Goal: Task Accomplishment & Management: Complete application form

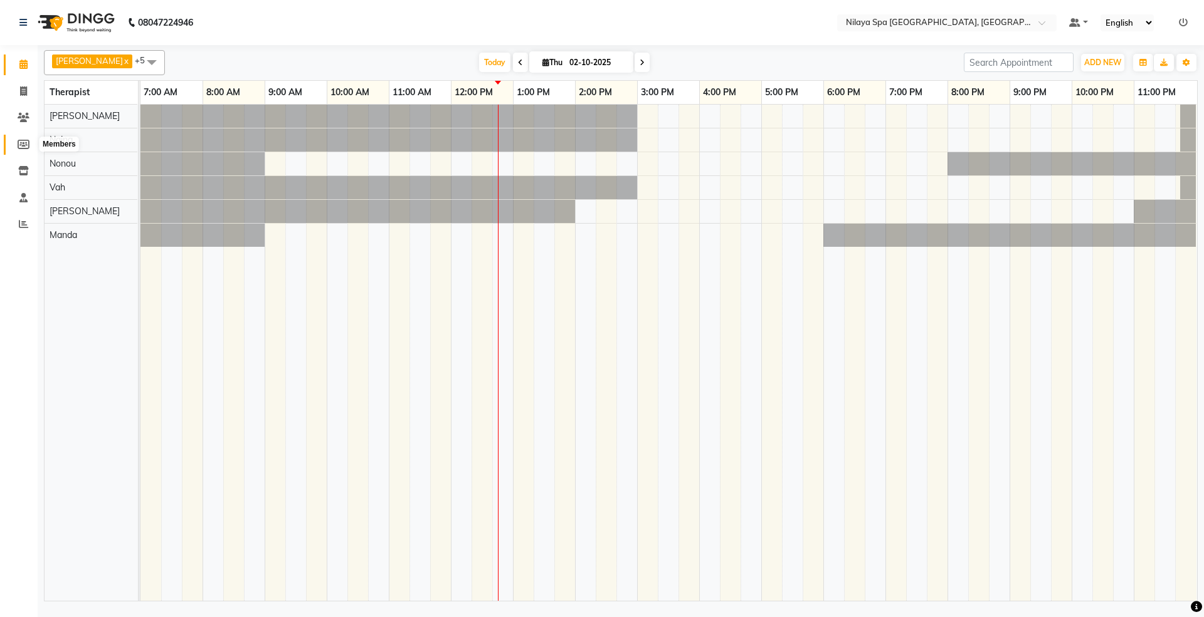
click at [19, 146] on icon at bounding box center [24, 144] width 12 height 9
select select
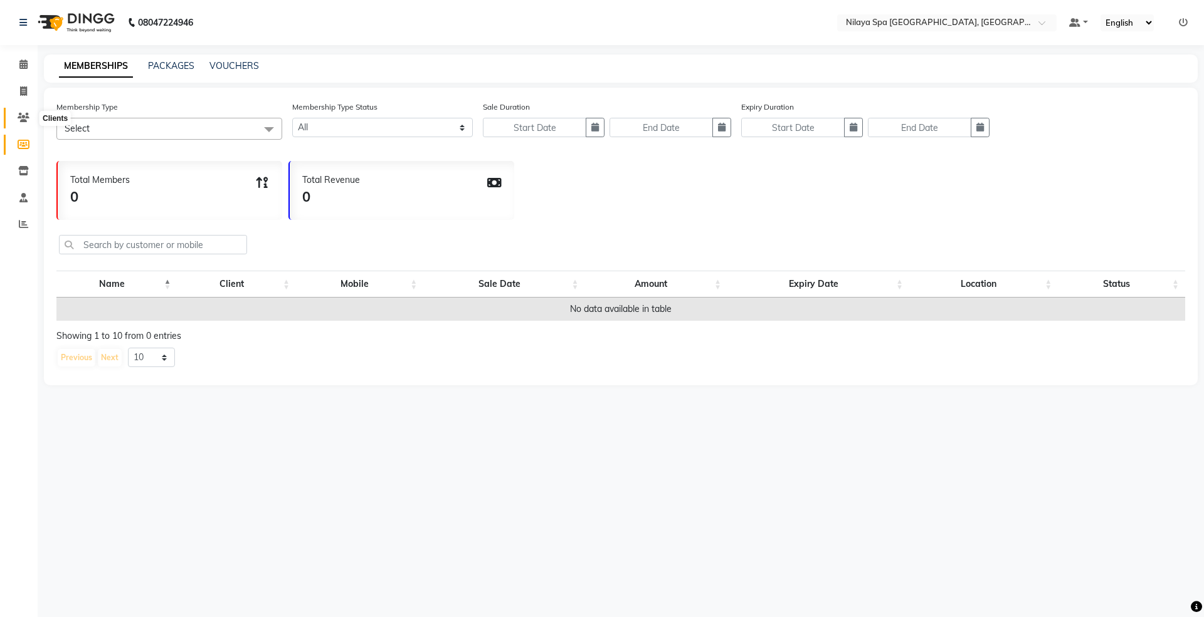
click at [18, 117] on icon at bounding box center [24, 117] width 12 height 9
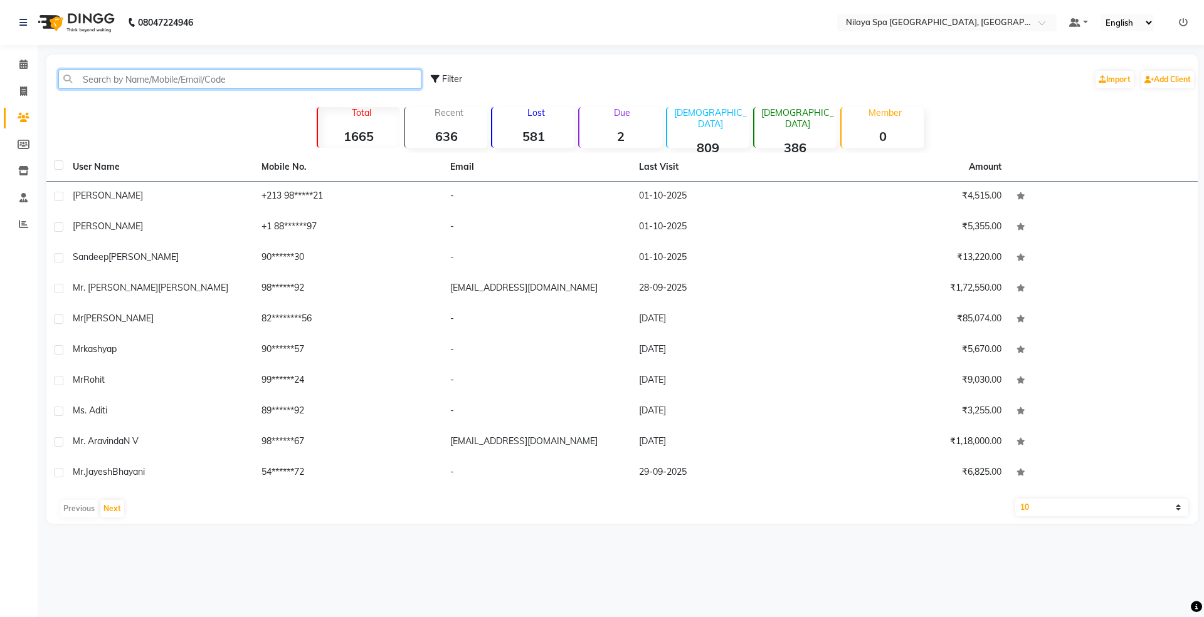
click at [123, 84] on input "text" at bounding box center [239, 79] width 363 height 19
paste input "9564487261"
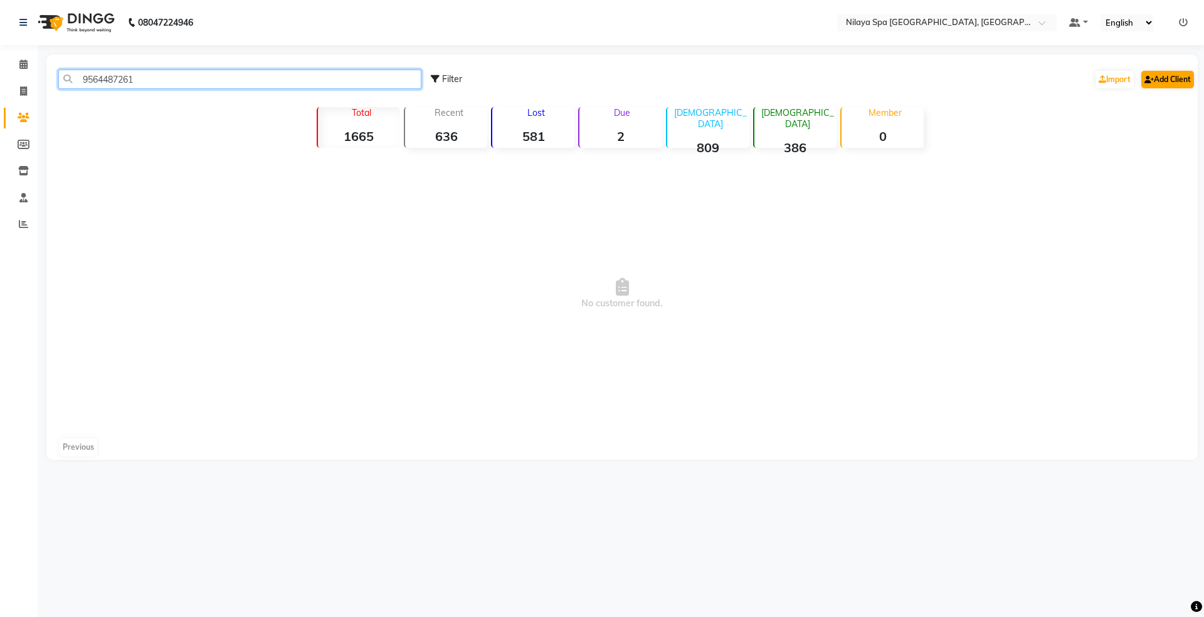
type input "9564487261"
click at [1178, 78] on link "Add Client" at bounding box center [1167, 80] width 53 height 18
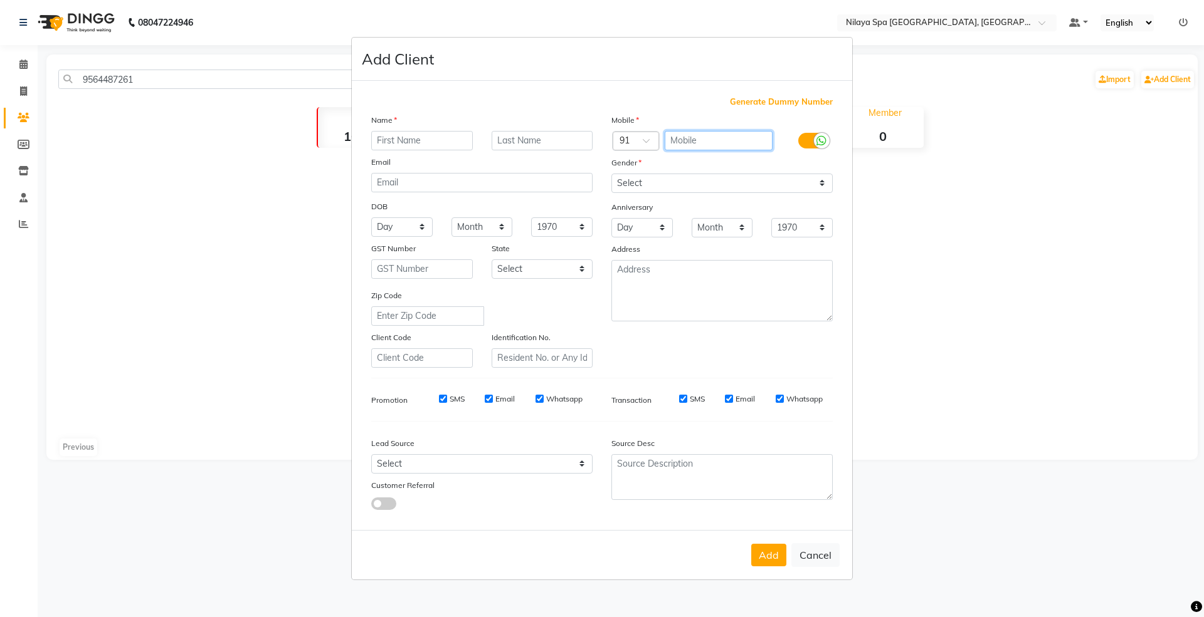
click at [705, 148] on input "text" at bounding box center [718, 140] width 108 height 19
paste input "9564487261"
type input "9564487261"
click at [435, 142] on input "text" at bounding box center [422, 140] width 102 height 19
click at [379, 143] on input "text" at bounding box center [422, 140] width 102 height 19
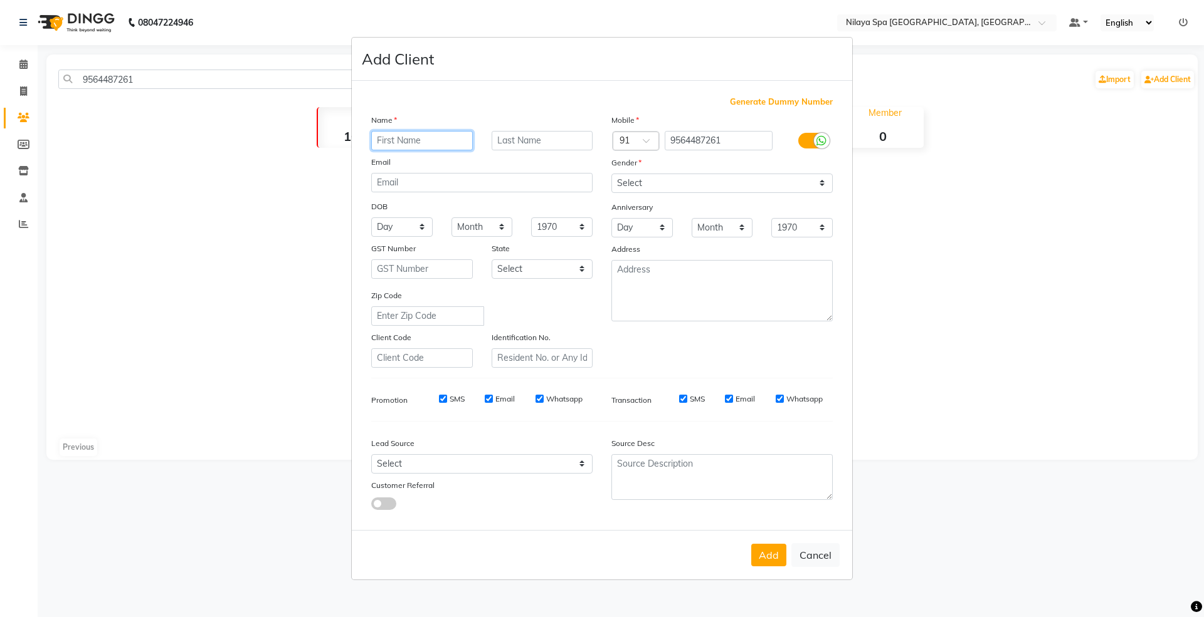
paste input "9564487261"
drag, startPoint x: 433, startPoint y: 138, endPoint x: 342, endPoint y: 154, distance: 91.6
click at [342, 154] on ngb-modal-window "Add Client Generate Dummy Number Name 9564487261 Email DOB Day 01 02 03 04 05 0…" at bounding box center [602, 308] width 1204 height 617
paste input "Mr. Swapmil"
type input "Mr. Swapmil"
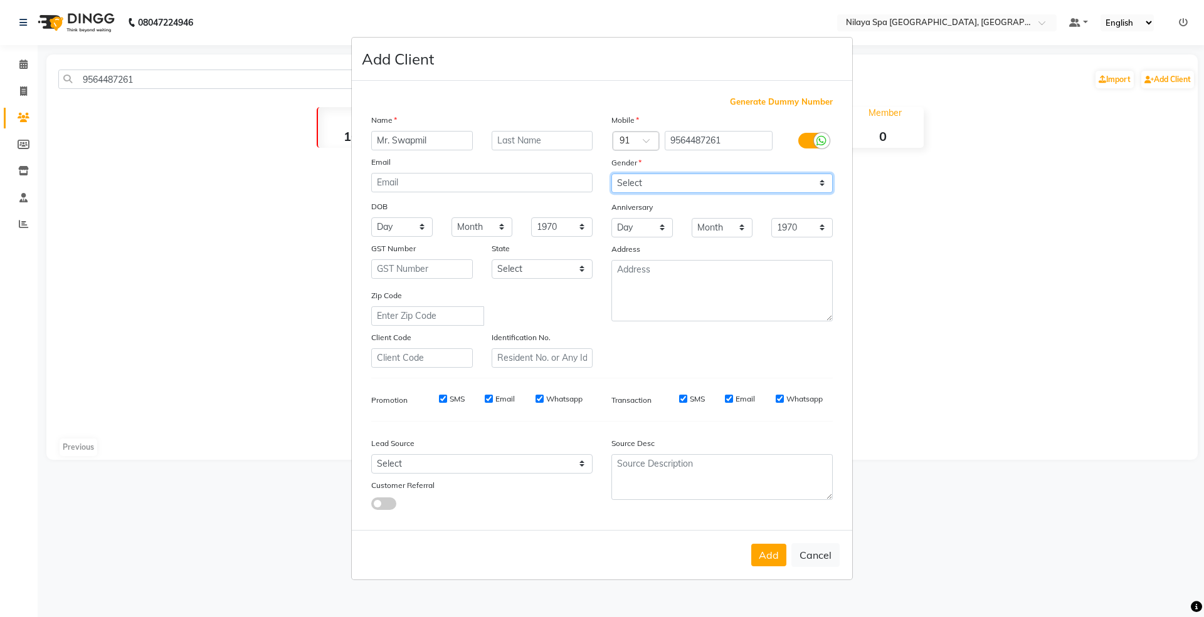
click at [654, 184] on select "Select [DEMOGRAPHIC_DATA] [DEMOGRAPHIC_DATA] Other Prefer Not To Say" at bounding box center [721, 183] width 221 height 19
select select "[DEMOGRAPHIC_DATA]"
click at [611, 174] on select "Select [DEMOGRAPHIC_DATA] [DEMOGRAPHIC_DATA] Other Prefer Not To Say" at bounding box center [721, 183] width 221 height 19
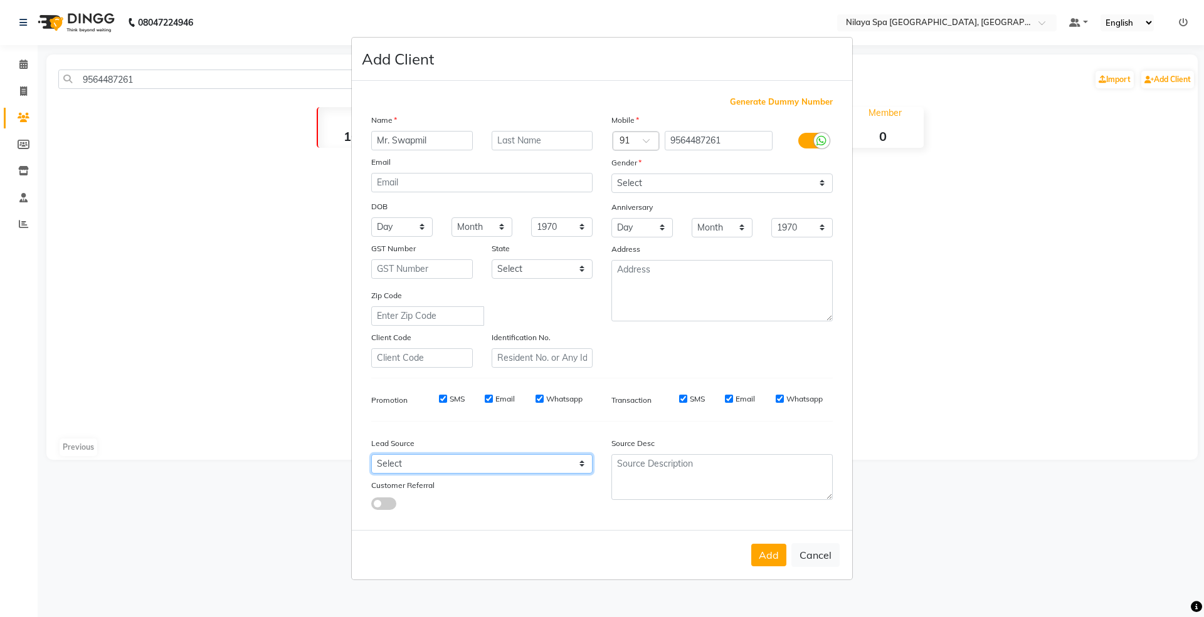
click at [421, 469] on select "Select Walk-in Referral Internet Friend Word of Mouth Advertisement Facebook Ju…" at bounding box center [481, 463] width 221 height 19
select select "53133"
click at [371, 454] on select "Select Walk-in Referral Internet Friend Word of Mouth Advertisement Facebook Ju…" at bounding box center [481, 463] width 221 height 19
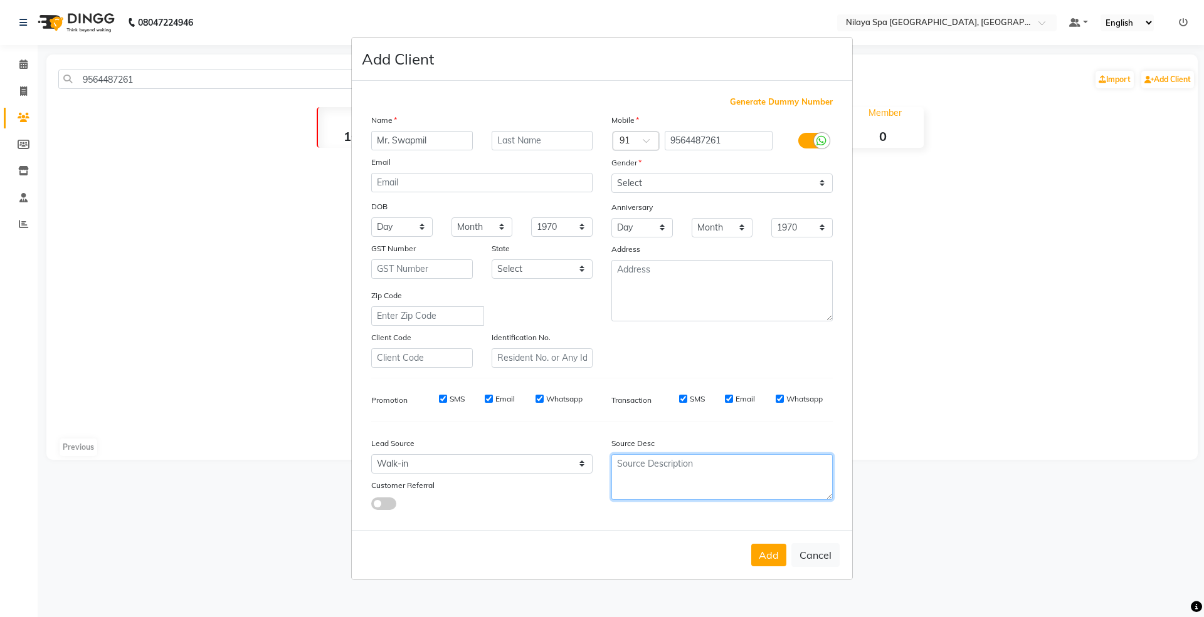
click at [687, 479] on textarea at bounding box center [721, 477] width 221 height 46
type textarea "NR"
click at [767, 557] on button "Add" at bounding box center [768, 555] width 35 height 23
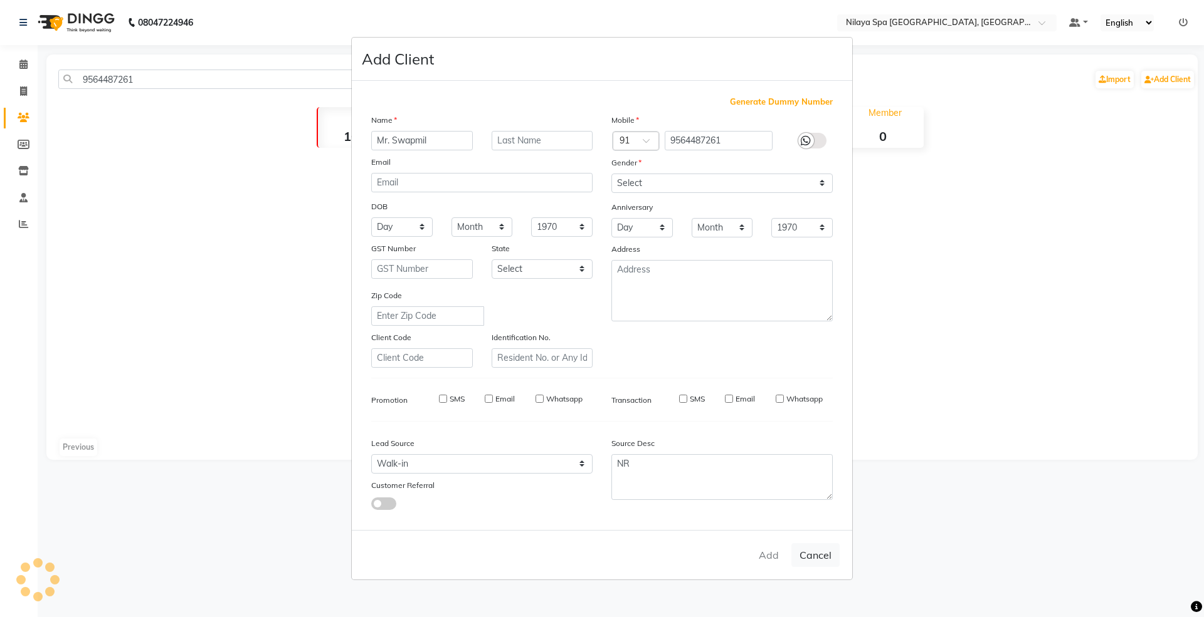
select select
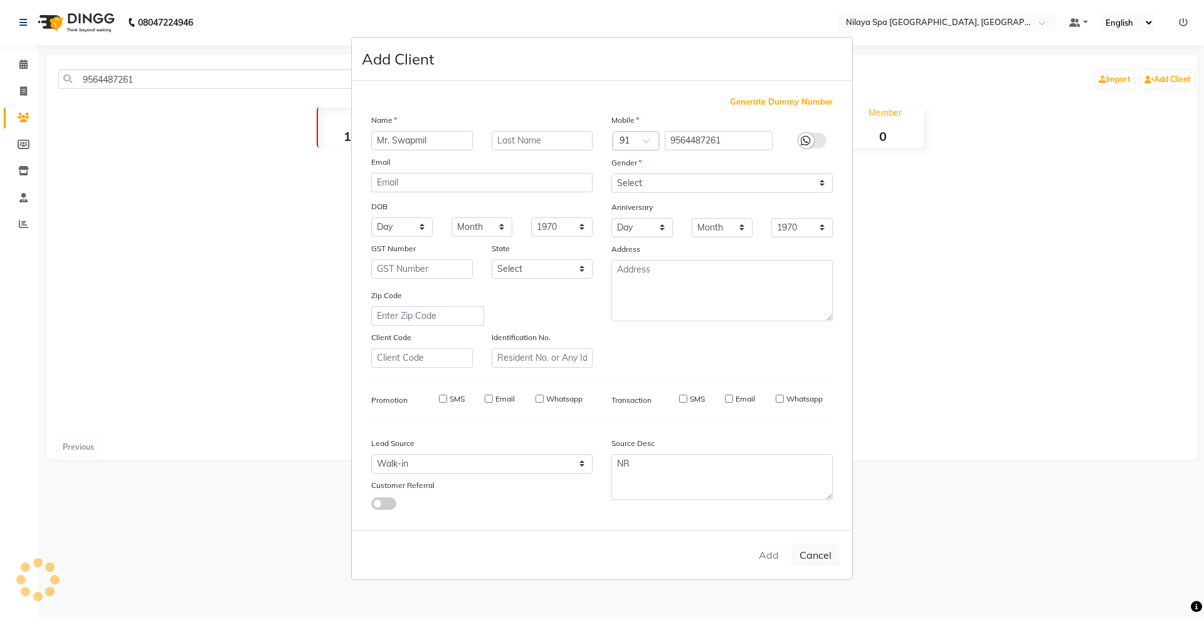
select select
checkbox input "false"
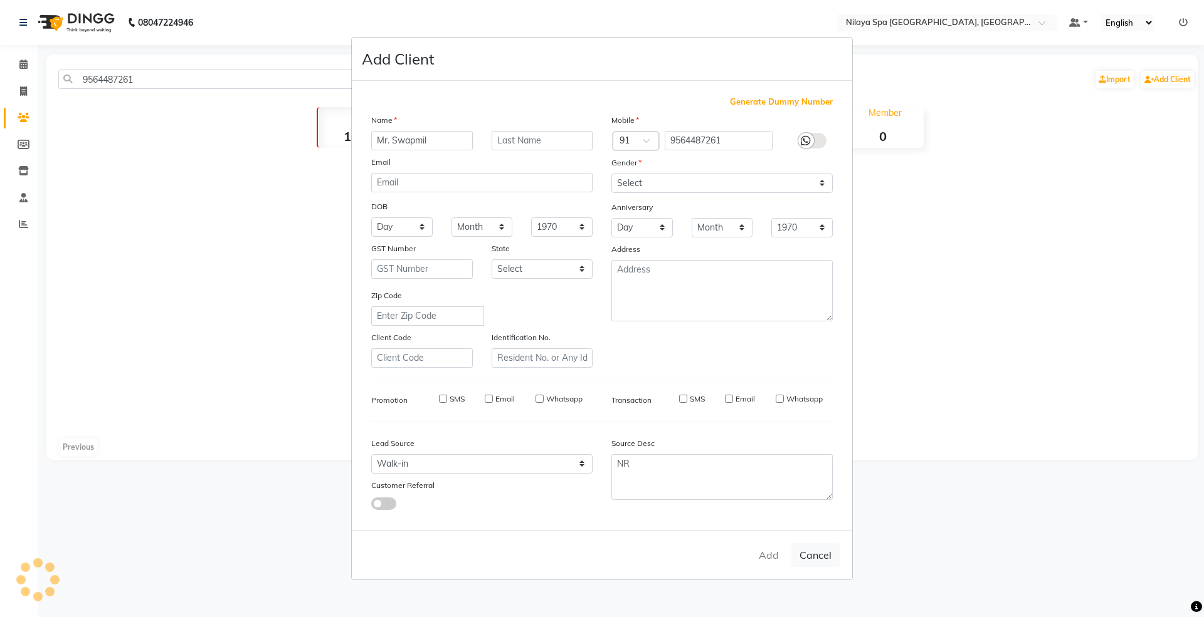
checkbox input "false"
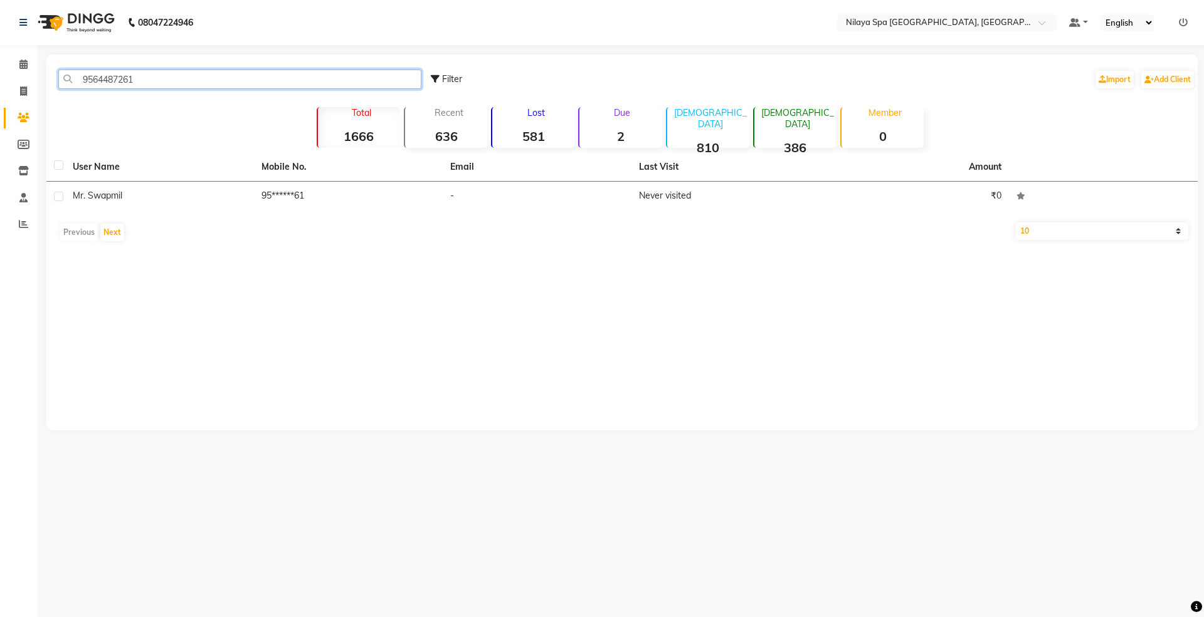
drag, startPoint x: 139, startPoint y: 85, endPoint x: 41, endPoint y: 76, distance: 98.2
click at [41, 76] on main "9564487261 Filter Import Add Client Total 1666 Recent 636 Lost 581 Due 2 [DEMOG…" at bounding box center [621, 252] width 1166 height 395
paste input "8970142692"
type input "8970142692"
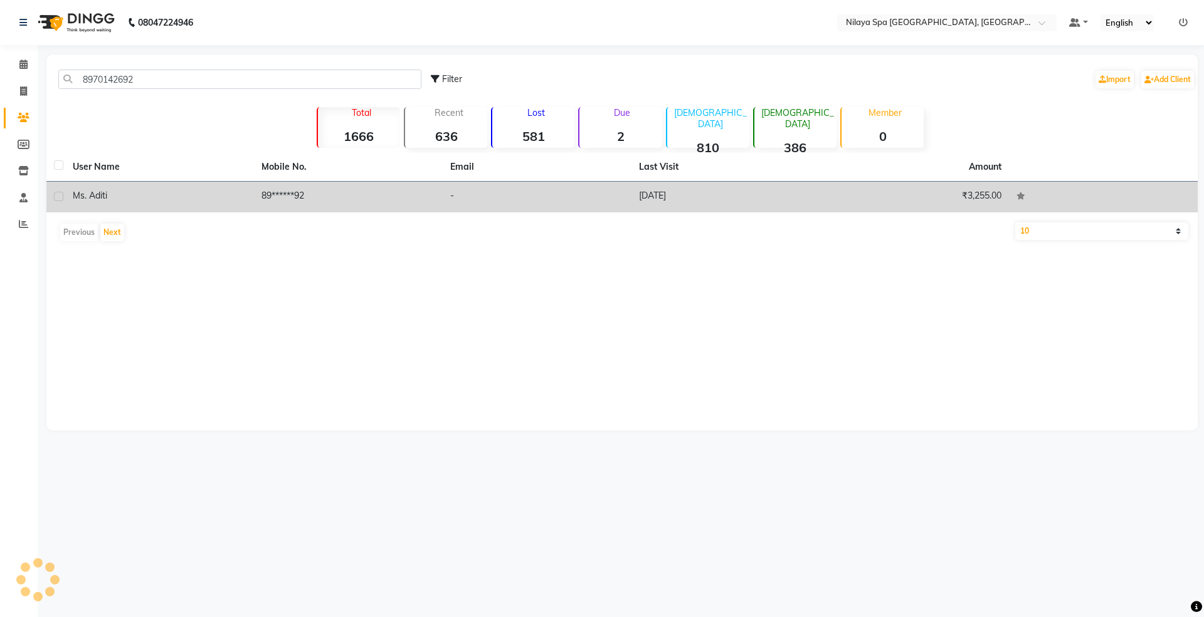
click at [139, 197] on div "Ms. Aditi" at bounding box center [160, 195] width 174 height 13
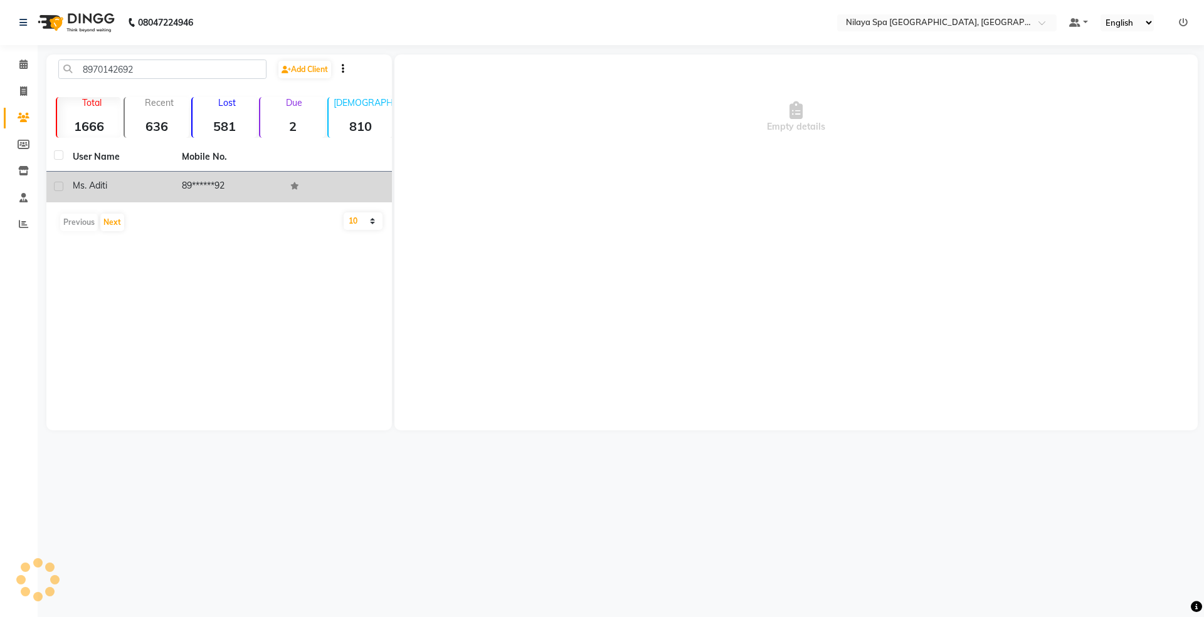
click at [139, 197] on td "Ms. Aditi" at bounding box center [119, 187] width 109 height 31
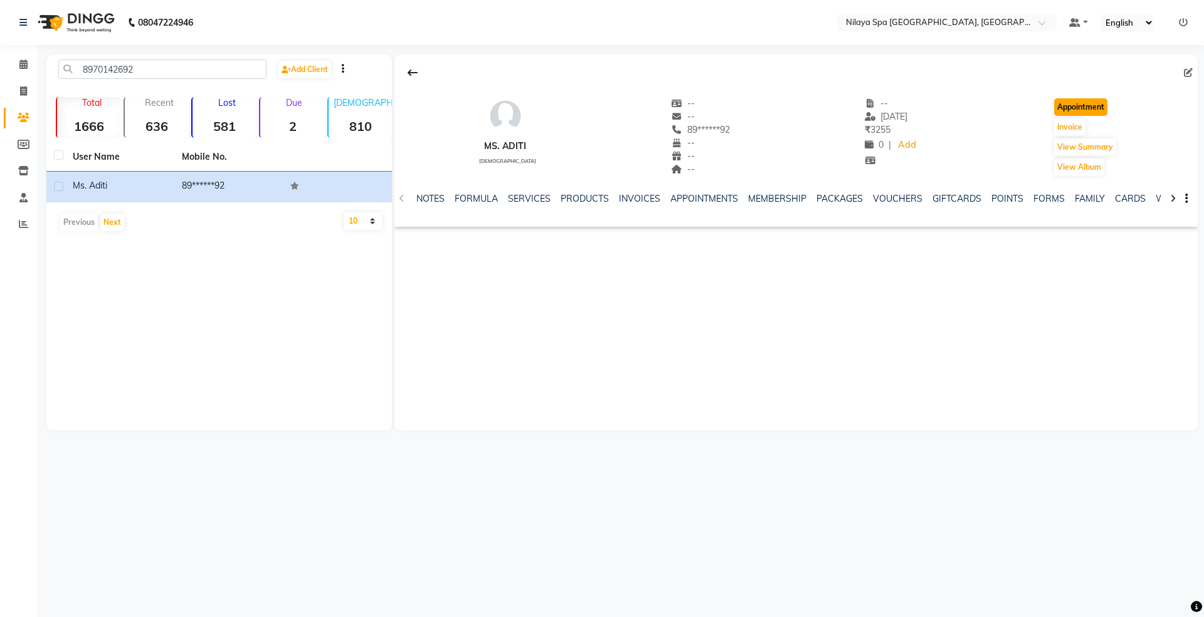
click at [1081, 112] on button "Appointment" at bounding box center [1080, 107] width 53 height 18
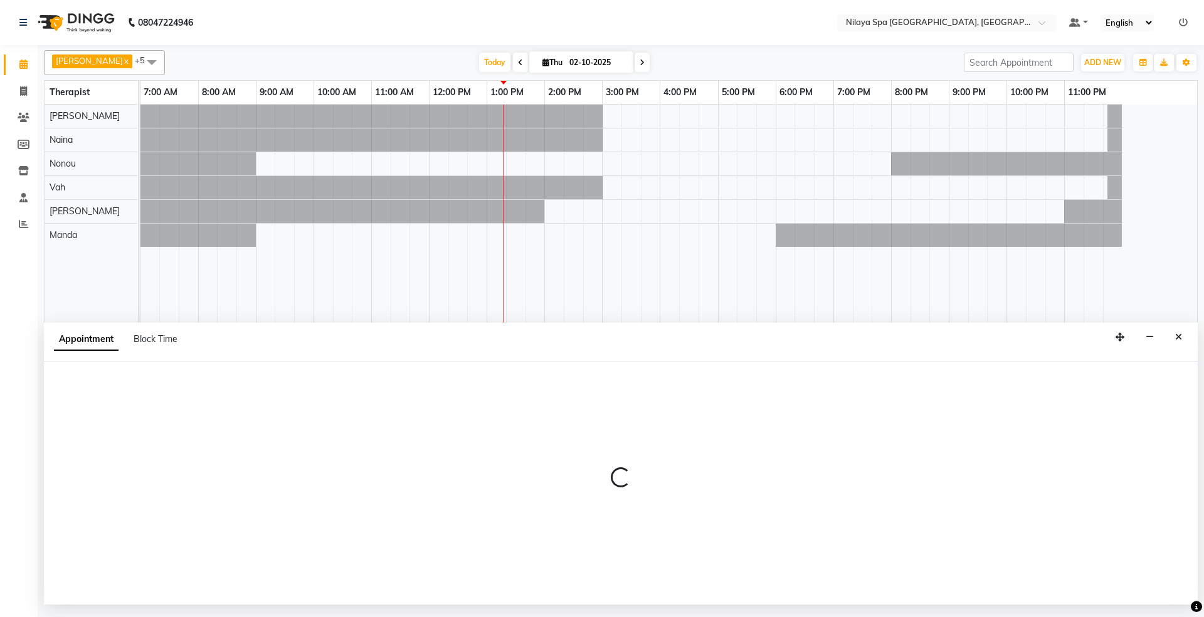
select select "tentative"
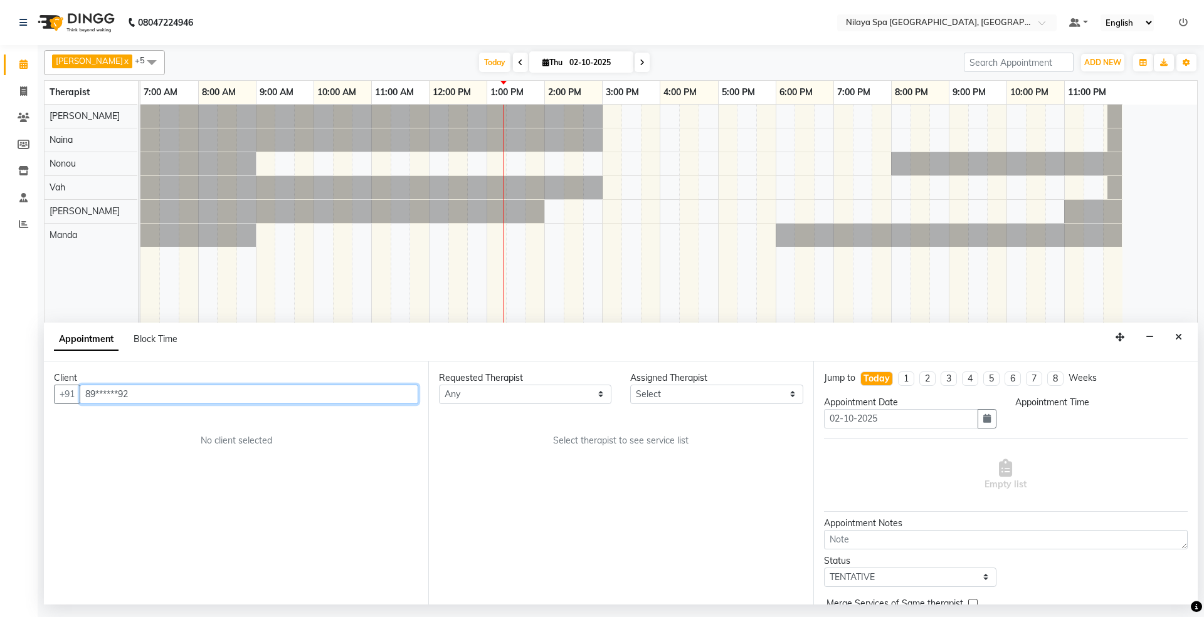
select select "480"
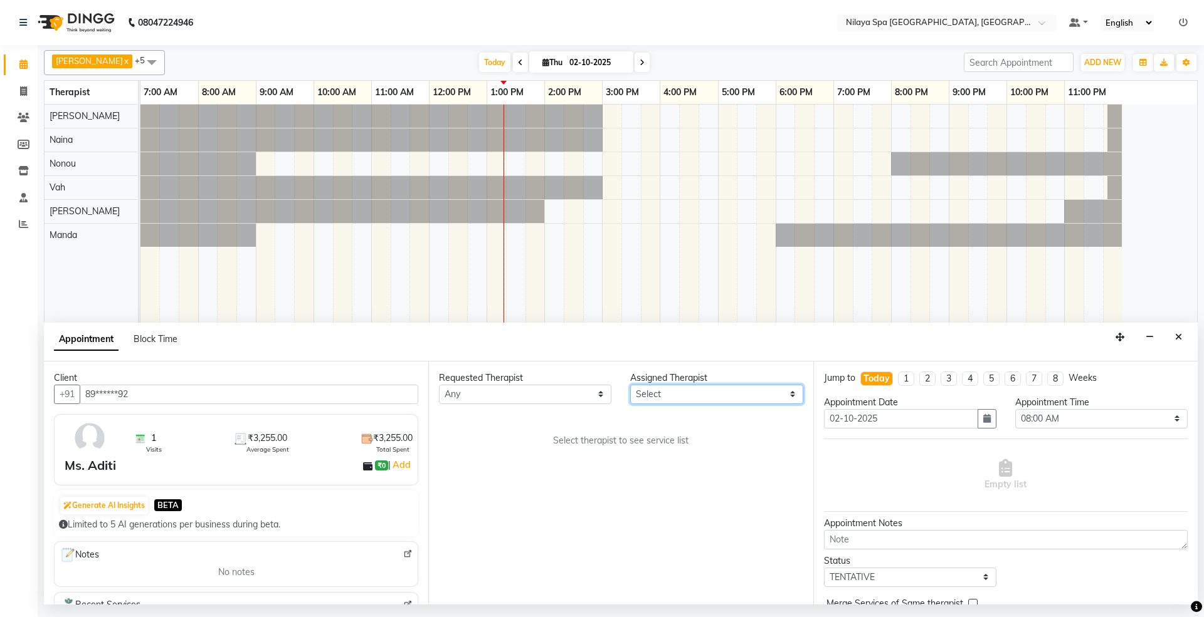
click at [653, 396] on select "Select [PERSON_NAME] [PERSON_NAME] [PERSON_NAME] [PERSON_NAME] Vah" at bounding box center [716, 394] width 172 height 19
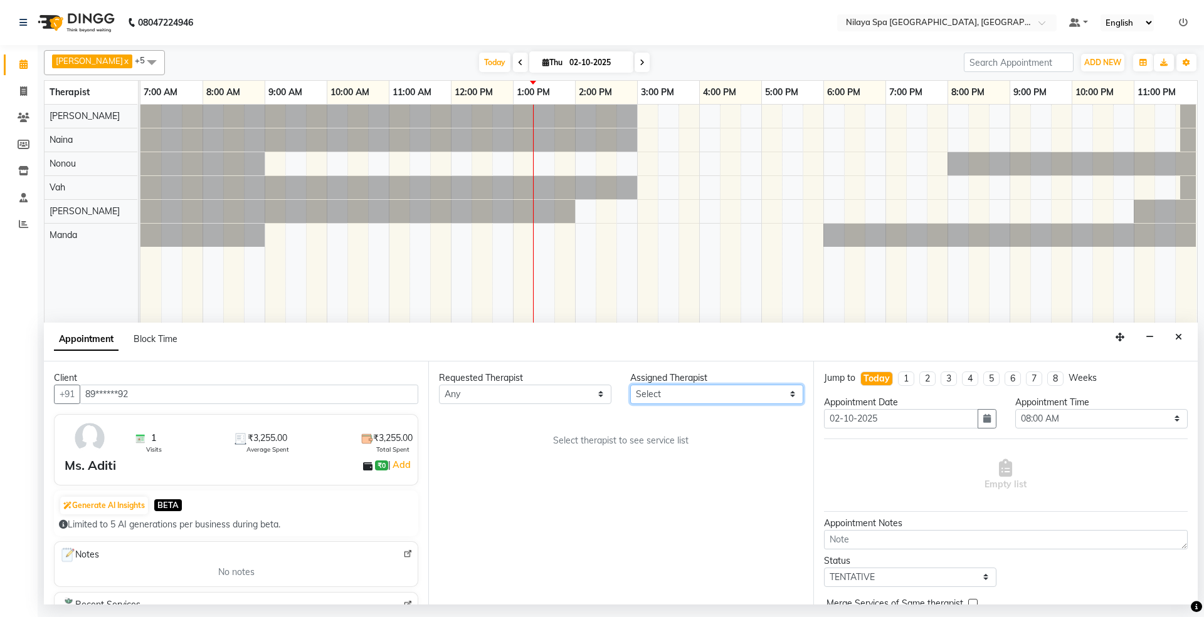
select select "71647"
click at [630, 386] on select "Select [PERSON_NAME] [PERSON_NAME] [PERSON_NAME] [PERSON_NAME] Vah" at bounding box center [716, 394] width 172 height 19
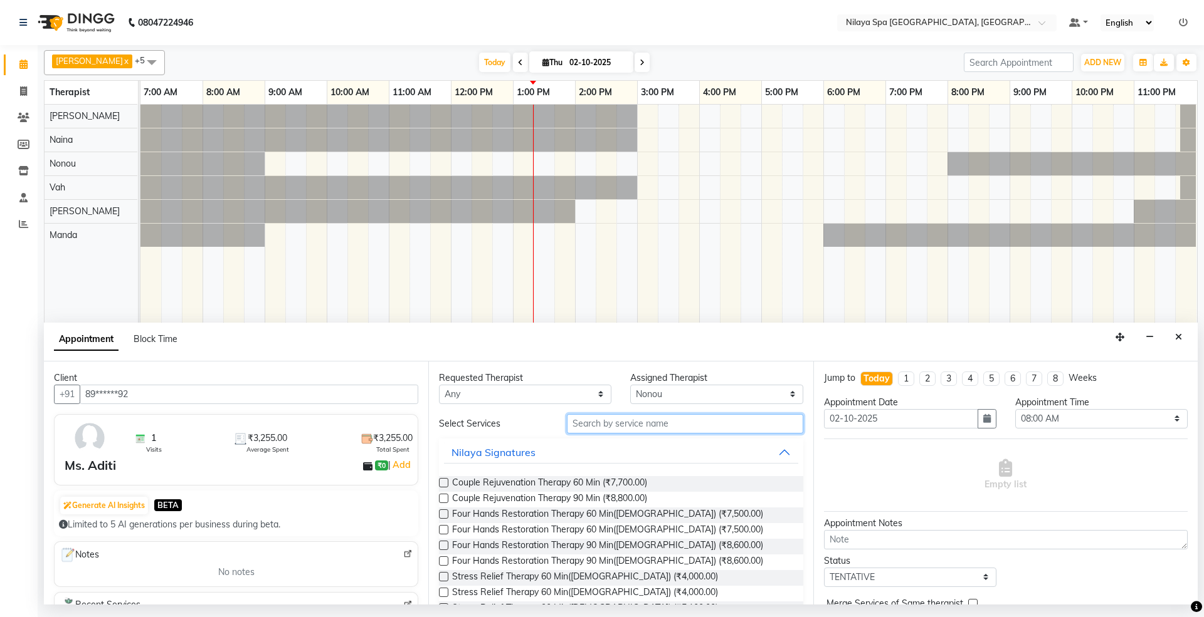
click at [613, 426] on input "text" at bounding box center [685, 423] width 236 height 19
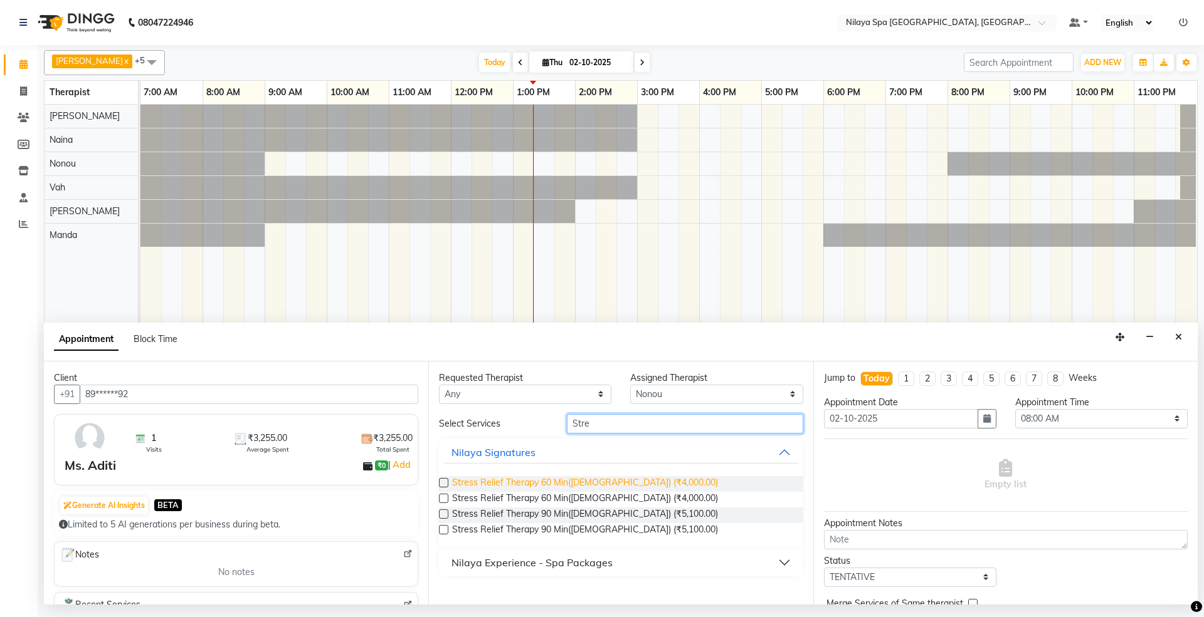
type input "Stre"
click at [567, 487] on span "Stress Relief Therapy 60 Min([DEMOGRAPHIC_DATA]) (₹4,000.00)" at bounding box center [585, 484] width 266 height 16
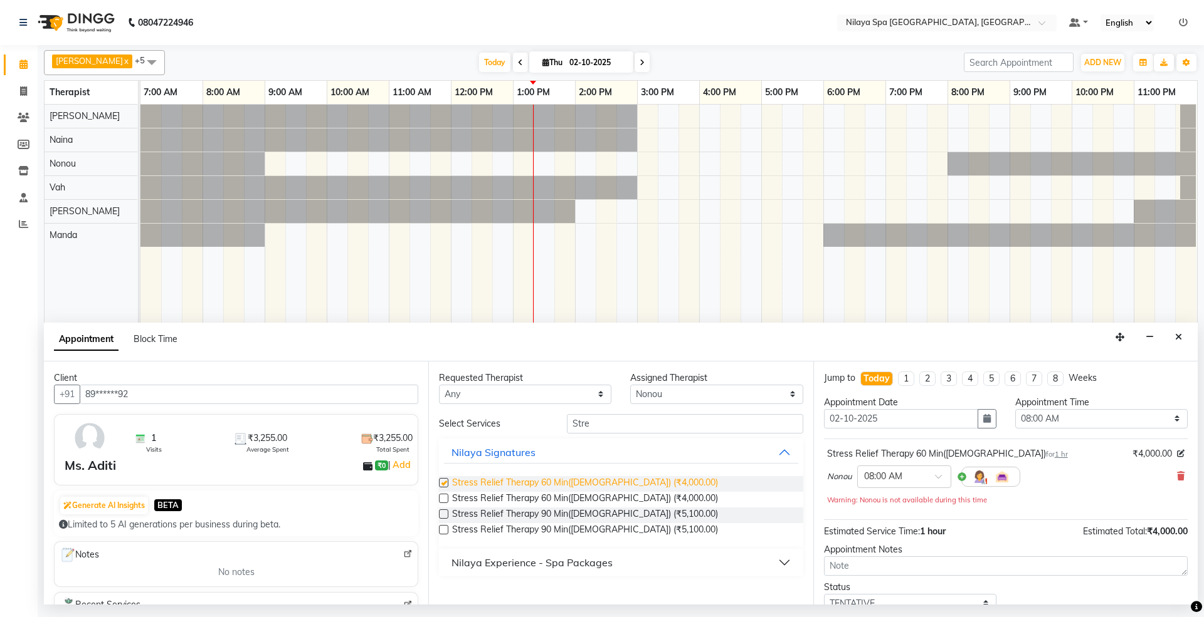
checkbox input "false"
drag, startPoint x: 608, startPoint y: 422, endPoint x: 575, endPoint y: 422, distance: 33.2
click at [575, 422] on input "Stre" at bounding box center [685, 423] width 236 height 19
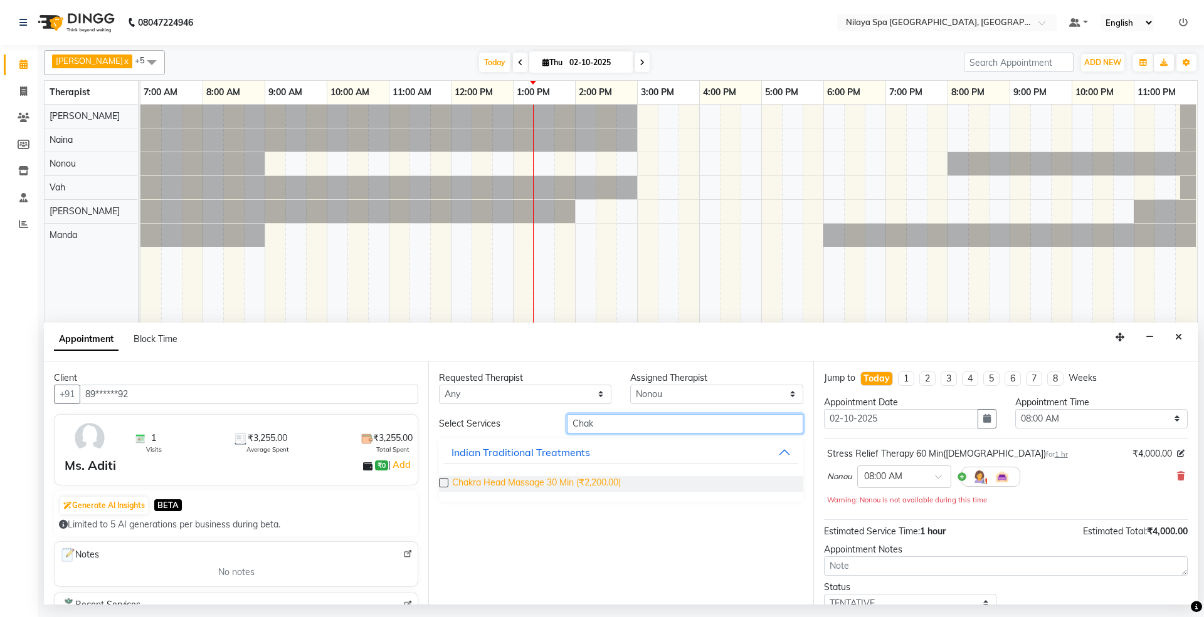
type input "Chak"
click at [552, 483] on span "Chakra Head Massage 30 Min (₹2,200.00)" at bounding box center [536, 484] width 169 height 16
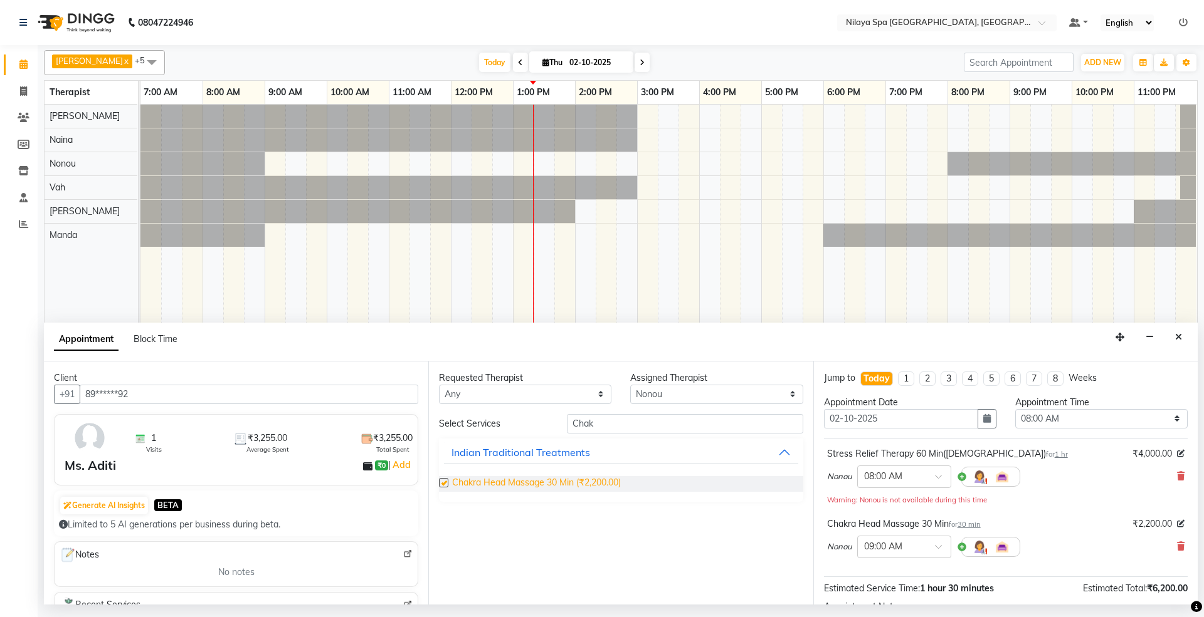
checkbox input "false"
click at [1038, 421] on select "Select 08:00 AM 08:15 AM 08:30 AM 08:45 AM 09:00 AM 09:15 AM 09:30 AM 09:45 AM …" at bounding box center [1101, 418] width 172 height 19
select select "795"
click at [1015, 411] on select "Select 08:00 AM 08:15 AM 08:30 AM 08:45 AM 09:00 AM 09:15 AM 09:30 AM 09:45 AM …" at bounding box center [1101, 418] width 172 height 19
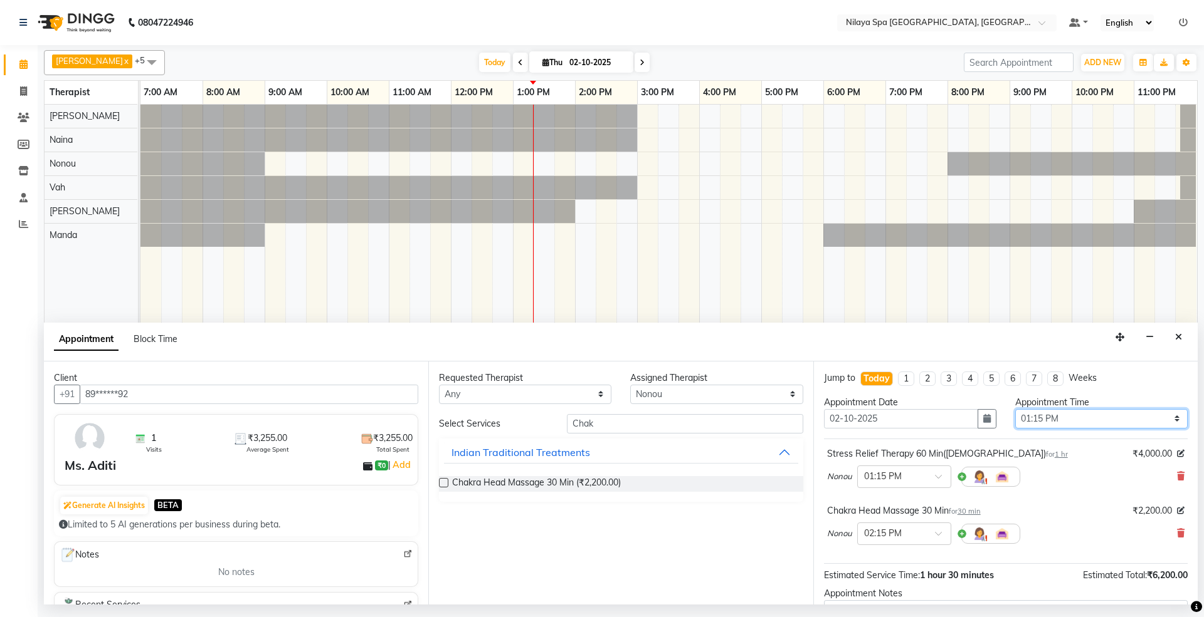
scroll to position [133, 0]
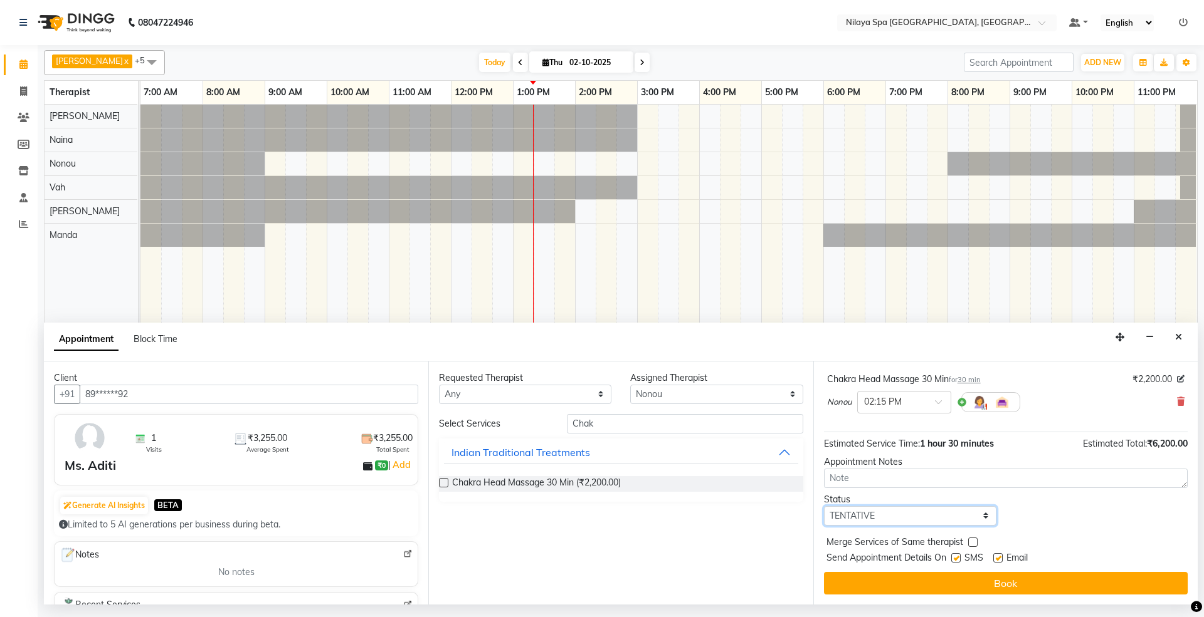
click at [861, 515] on select "Select TENTATIVE CONFIRM CHECK-IN UPCOMING" at bounding box center [910, 515] width 172 height 19
select select "confirm booking"
click at [824, 508] on select "Select TENTATIVE CONFIRM CHECK-IN UPCOMING" at bounding box center [910, 515] width 172 height 19
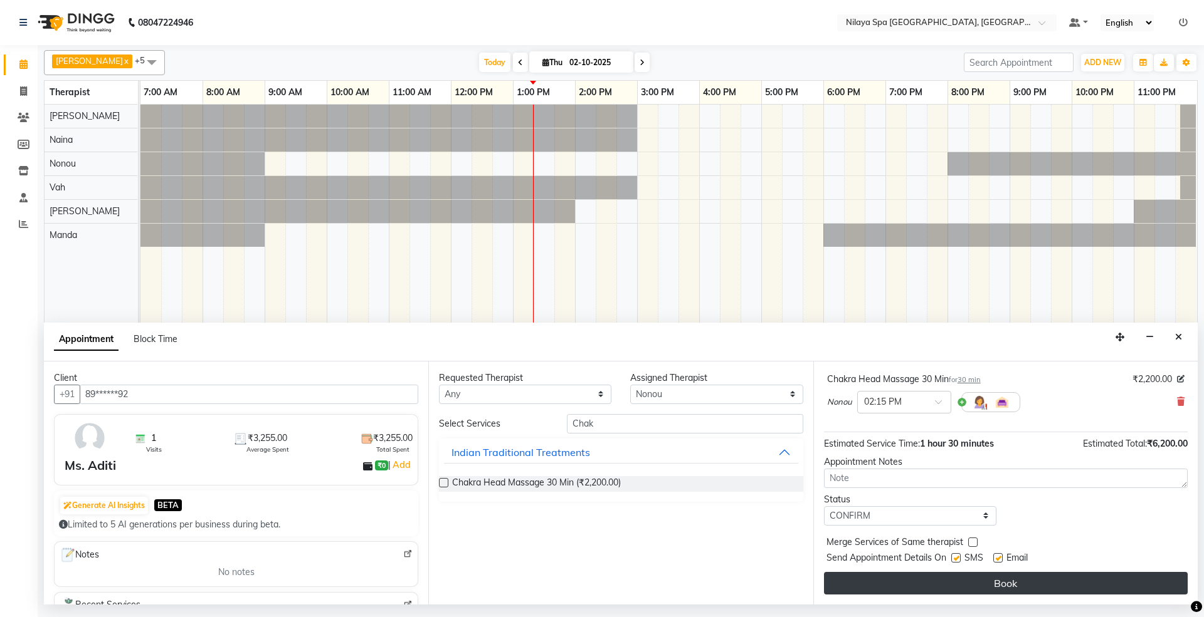
click at [865, 578] on button "Book" at bounding box center [1006, 583] width 364 height 23
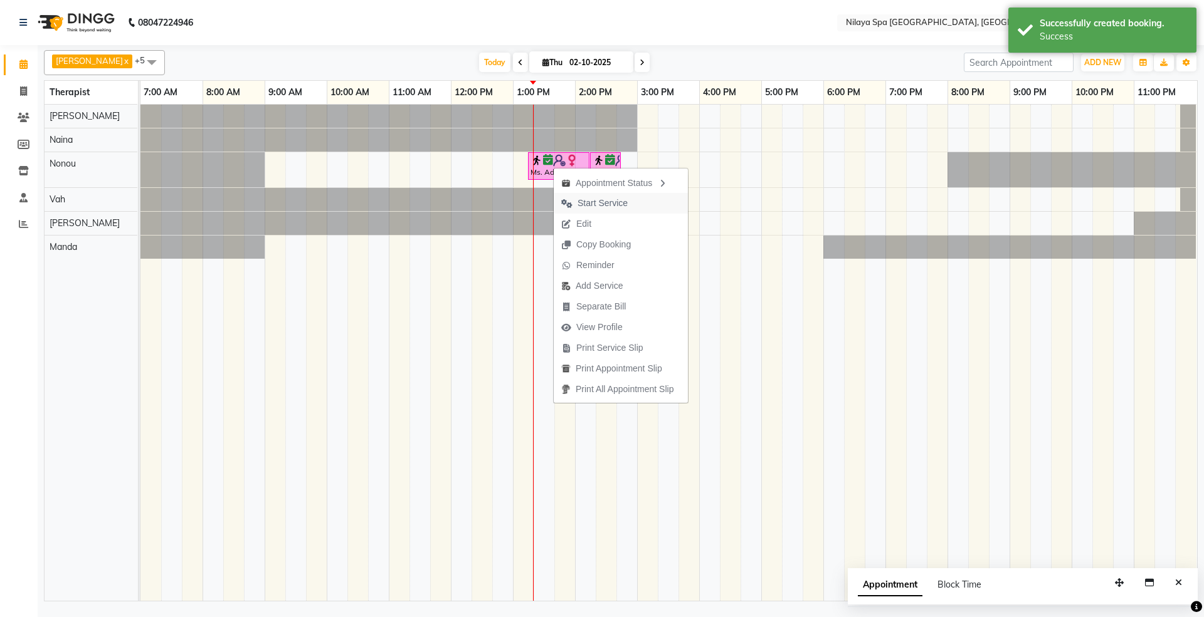
click at [590, 197] on span "Start Service" at bounding box center [602, 203] width 50 height 13
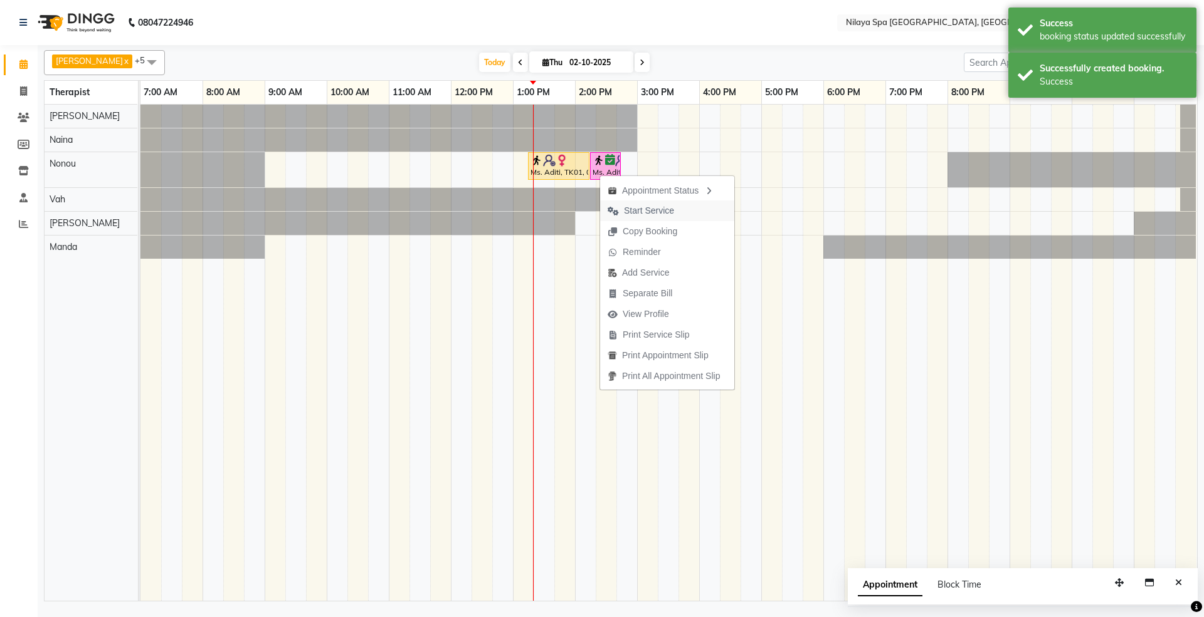
click at [630, 206] on span "Start Service" at bounding box center [649, 210] width 50 height 13
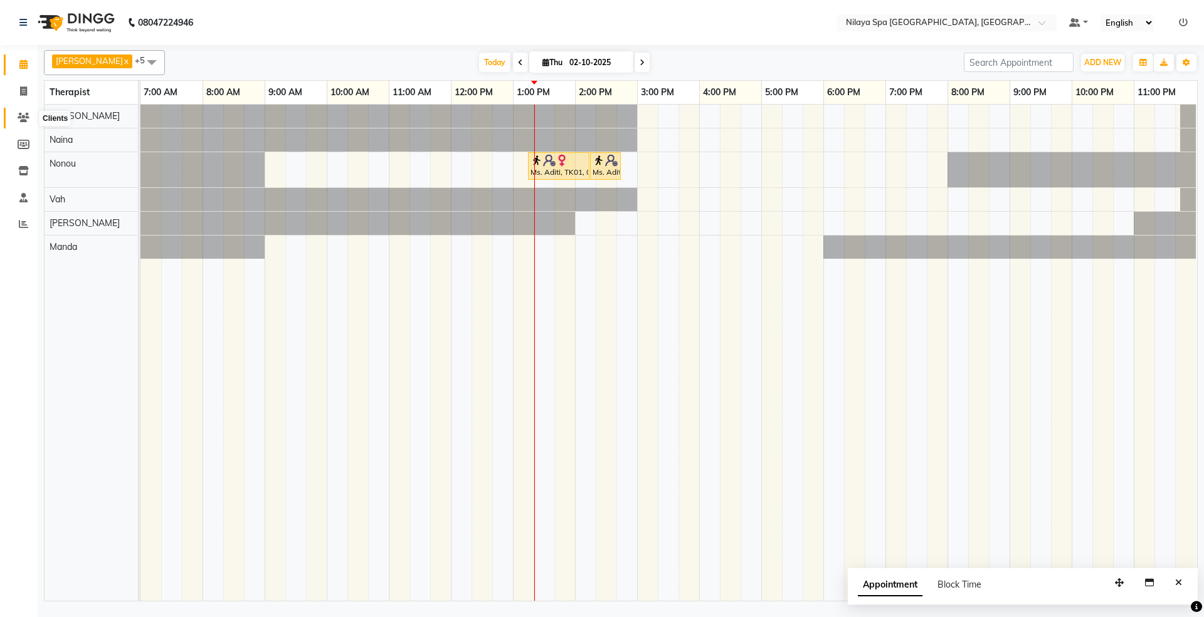
click at [26, 120] on icon at bounding box center [24, 117] width 12 height 9
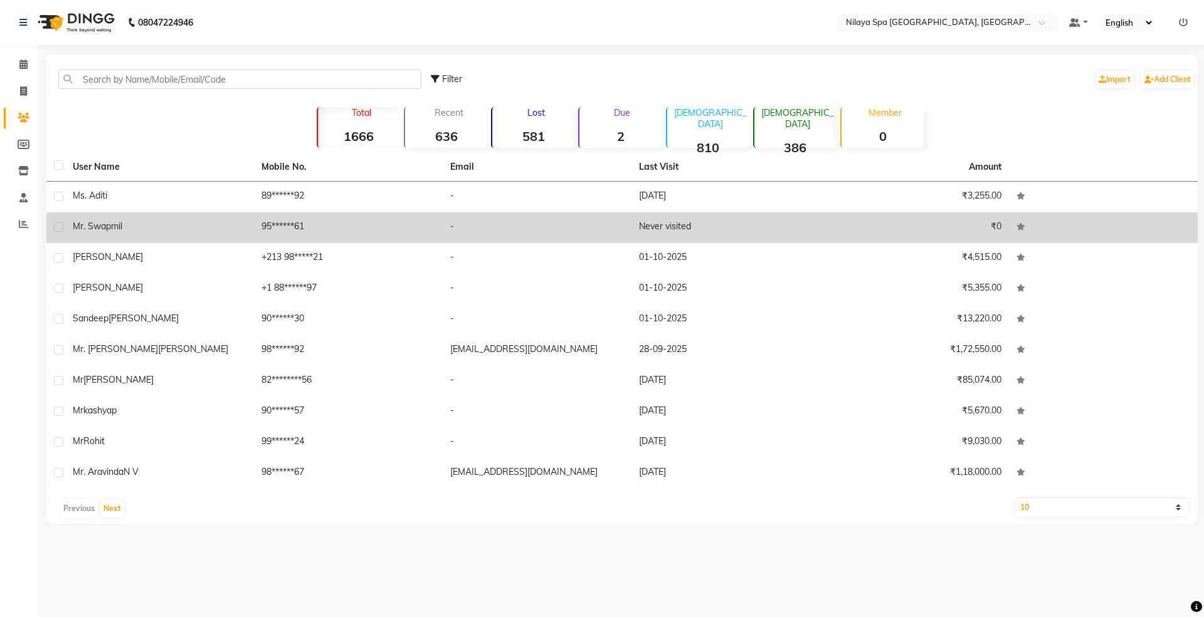
click at [97, 229] on span "Mr. Swapmil" at bounding box center [98, 226] width 50 height 11
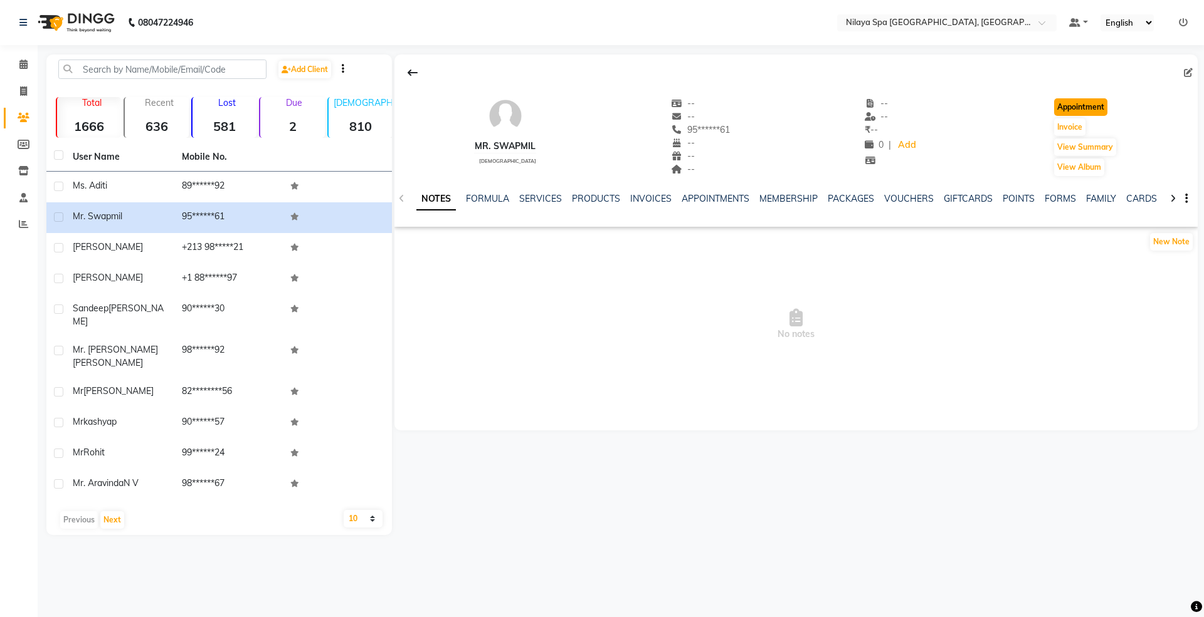
click at [1094, 103] on button "Appointment" at bounding box center [1080, 107] width 53 height 18
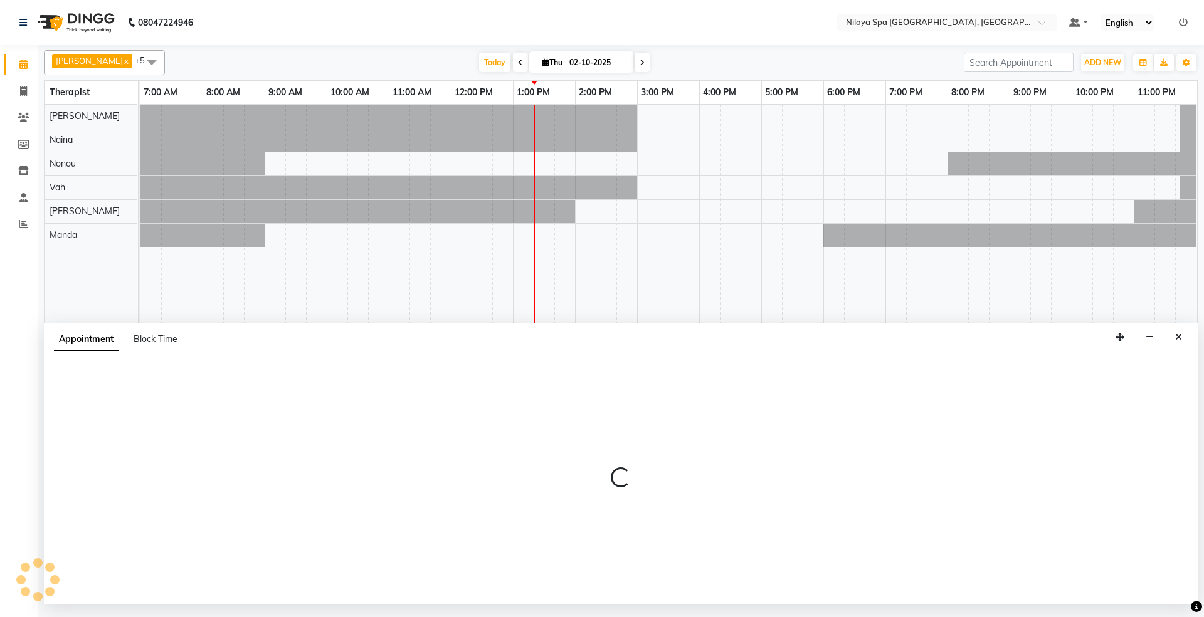
select select "tentative"
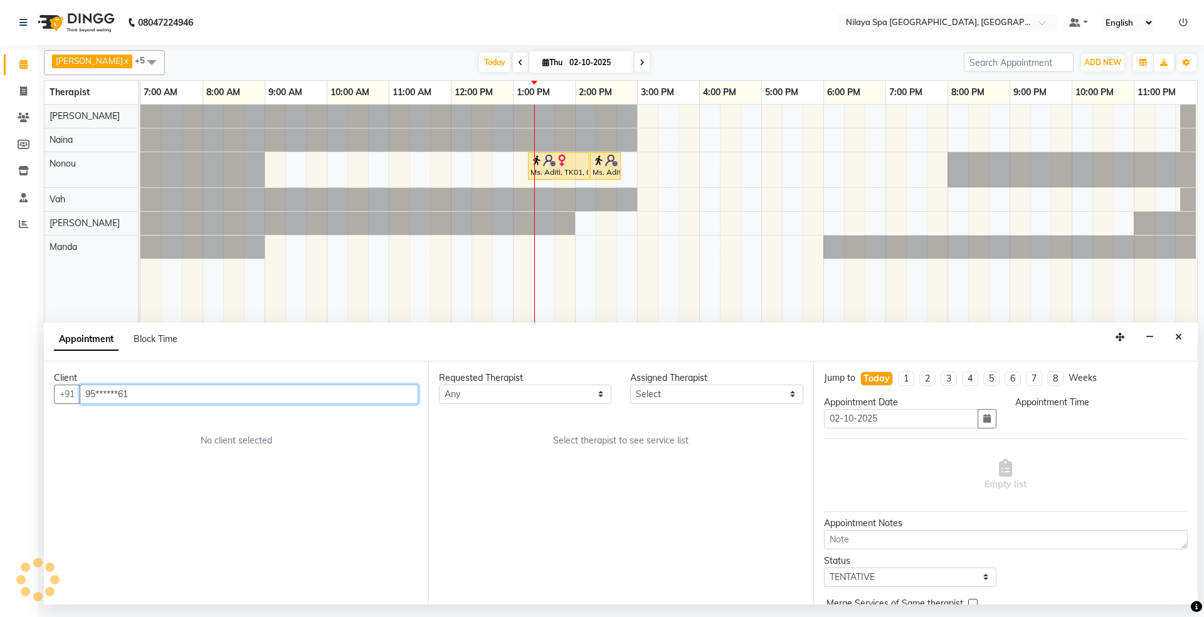
select select "480"
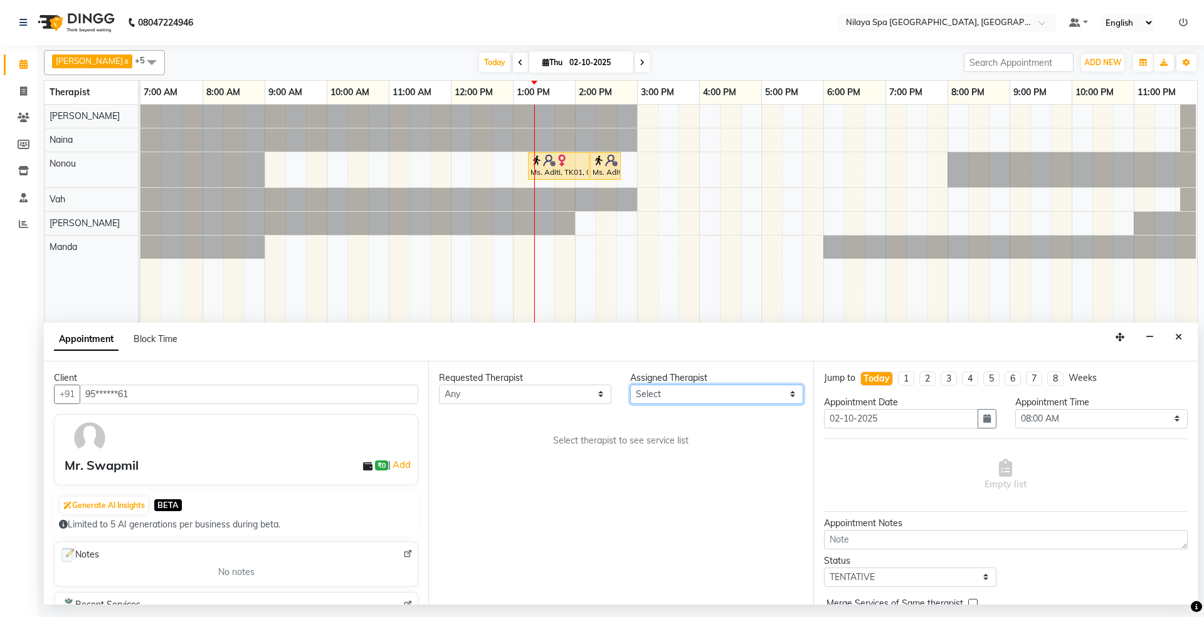
click at [674, 400] on select "Select [PERSON_NAME] [PERSON_NAME] [PERSON_NAME] [PERSON_NAME] Vah" at bounding box center [716, 394] width 172 height 19
select select "92908"
click at [630, 386] on select "Select [PERSON_NAME] [PERSON_NAME] [PERSON_NAME] [PERSON_NAME] Vah" at bounding box center [716, 394] width 172 height 19
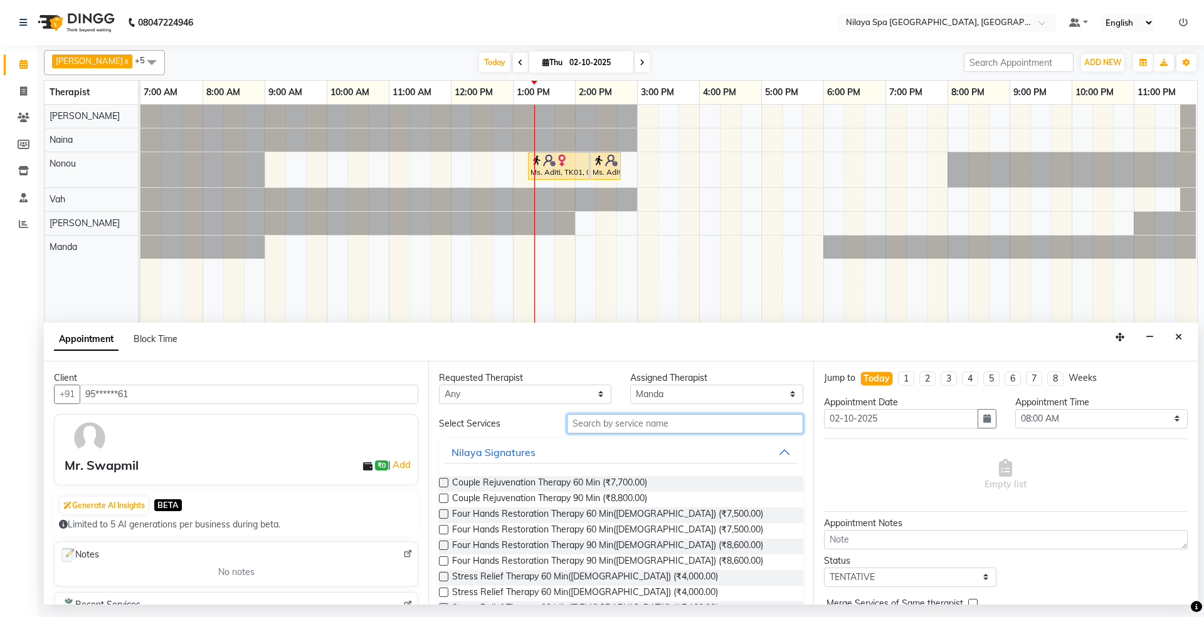
click at [604, 426] on input "text" at bounding box center [685, 423] width 236 height 19
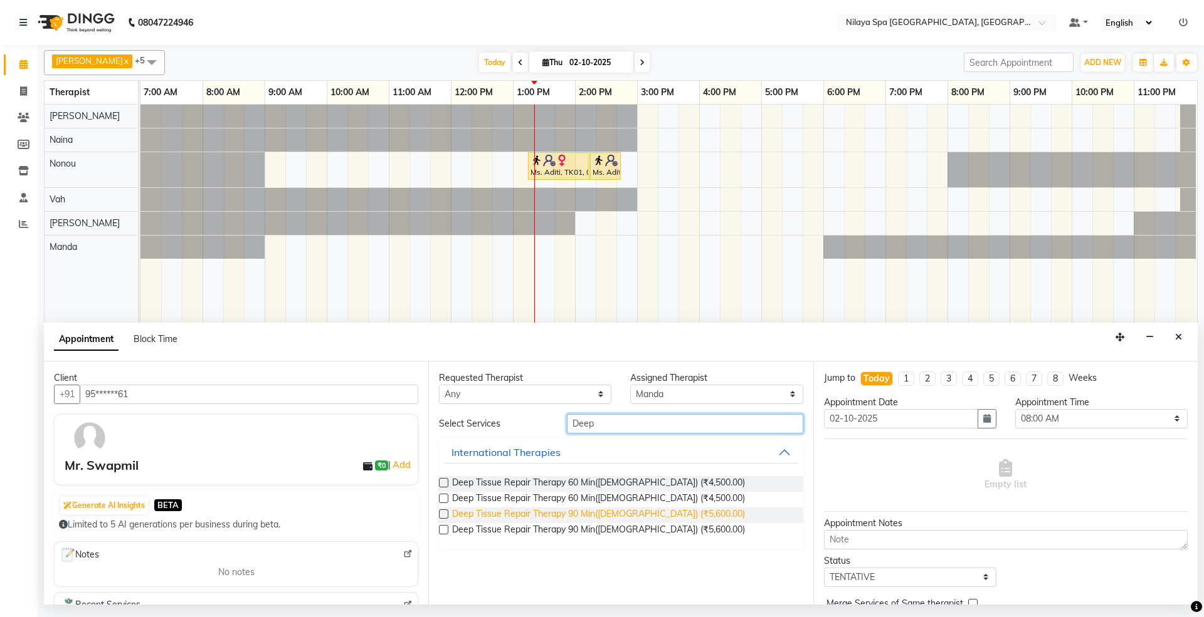
type input "Deep"
click at [593, 520] on span "Deep Tissue Repair Therapy 90 Min([DEMOGRAPHIC_DATA]) (₹5,600.00)" at bounding box center [598, 516] width 293 height 16
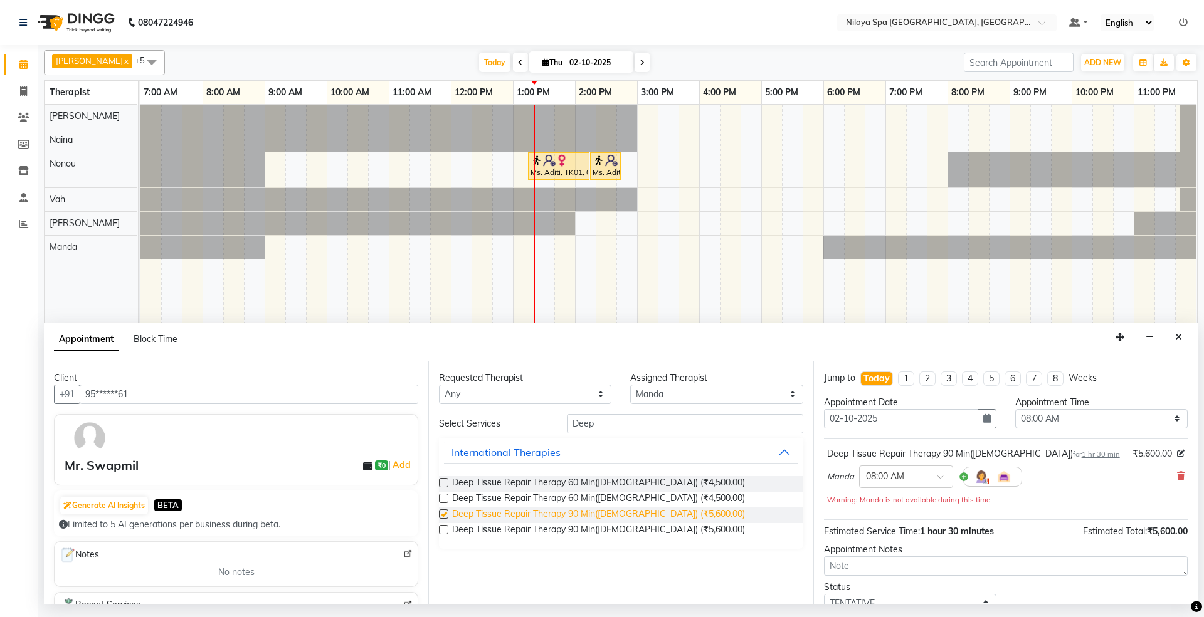
checkbox input "false"
click at [1029, 420] on select "Select 08:00 AM 08:15 AM 08:30 AM 08:45 AM 09:00 AM 09:15 AM 09:30 AM 09:45 AM …" at bounding box center [1101, 418] width 172 height 19
select select "810"
click at [1015, 411] on select "Select 08:00 AM 08:15 AM 08:30 AM 08:45 AM 09:00 AM 09:15 AM 09:30 AM 09:45 AM …" at bounding box center [1101, 418] width 172 height 19
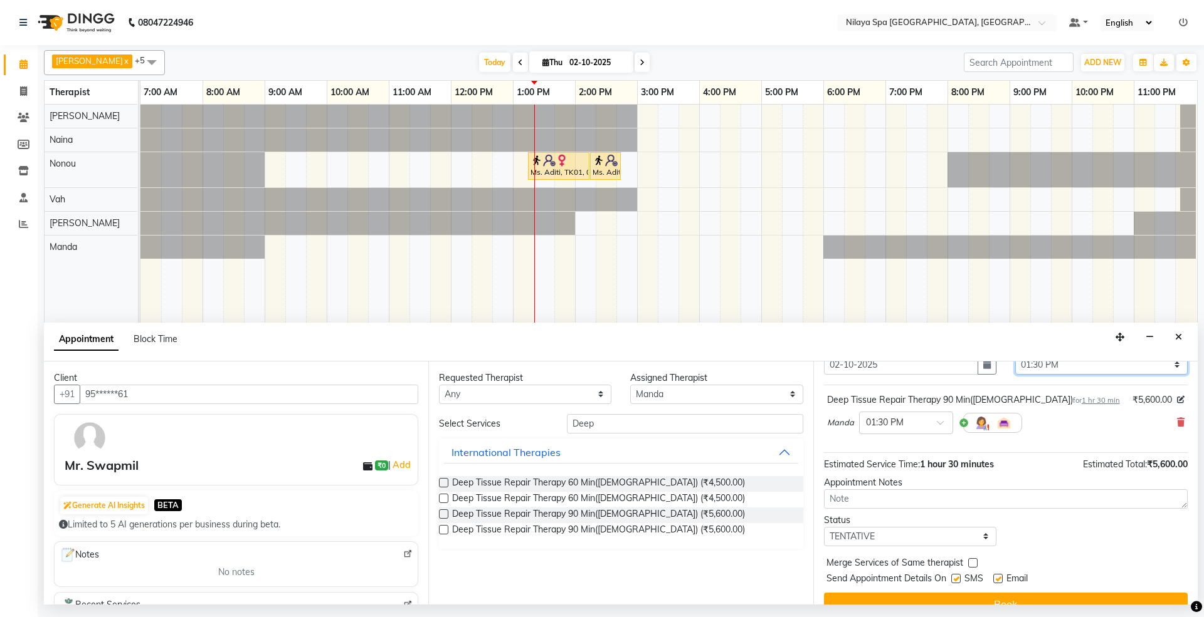
scroll to position [76, 0]
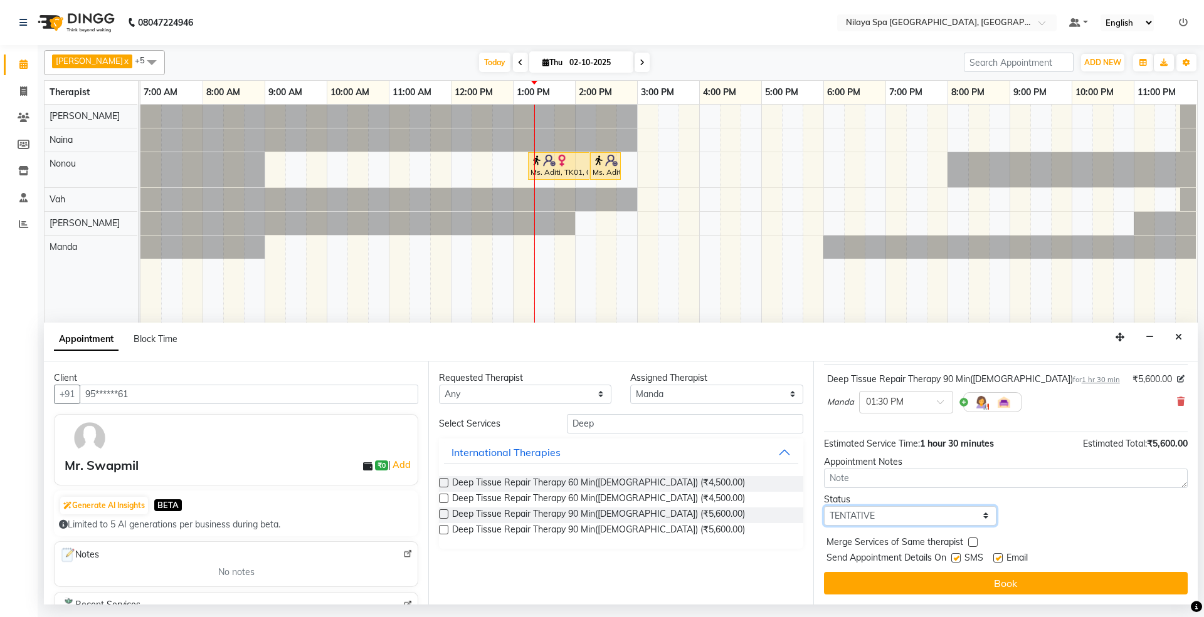
click at [850, 515] on select "Select TENTATIVE CONFIRM CHECK-IN UPCOMING" at bounding box center [910, 515] width 172 height 19
select select "confirm booking"
click at [824, 507] on select "Select TENTATIVE CONFIRM CHECK-IN UPCOMING" at bounding box center [910, 515] width 172 height 19
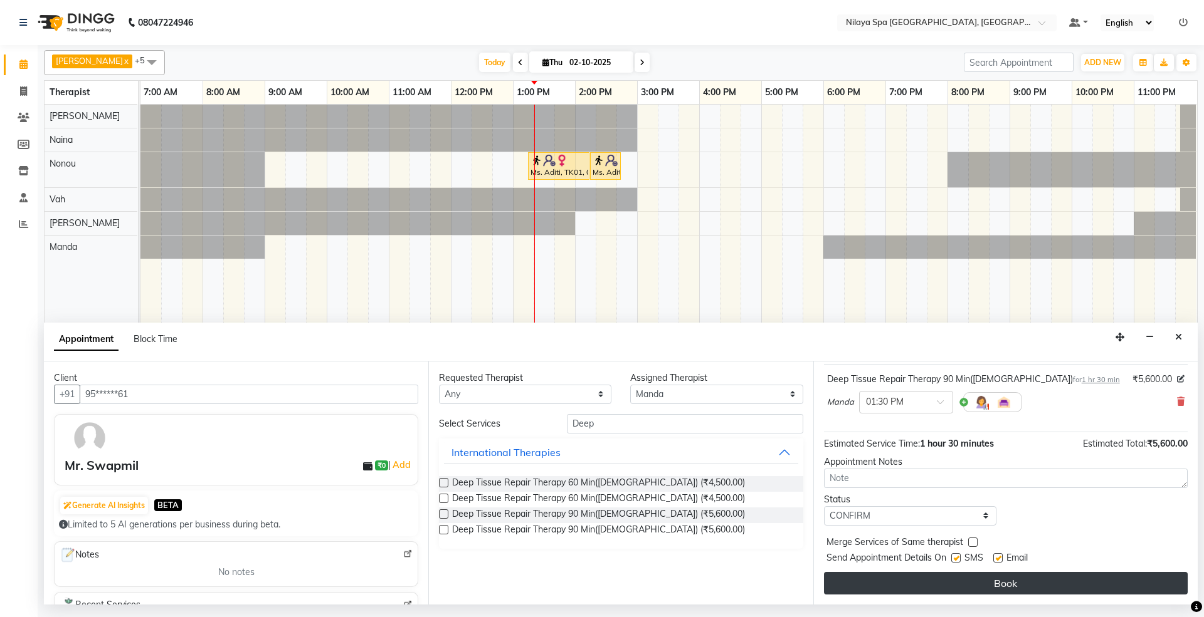
click at [864, 588] on button "Book" at bounding box center [1006, 583] width 364 height 23
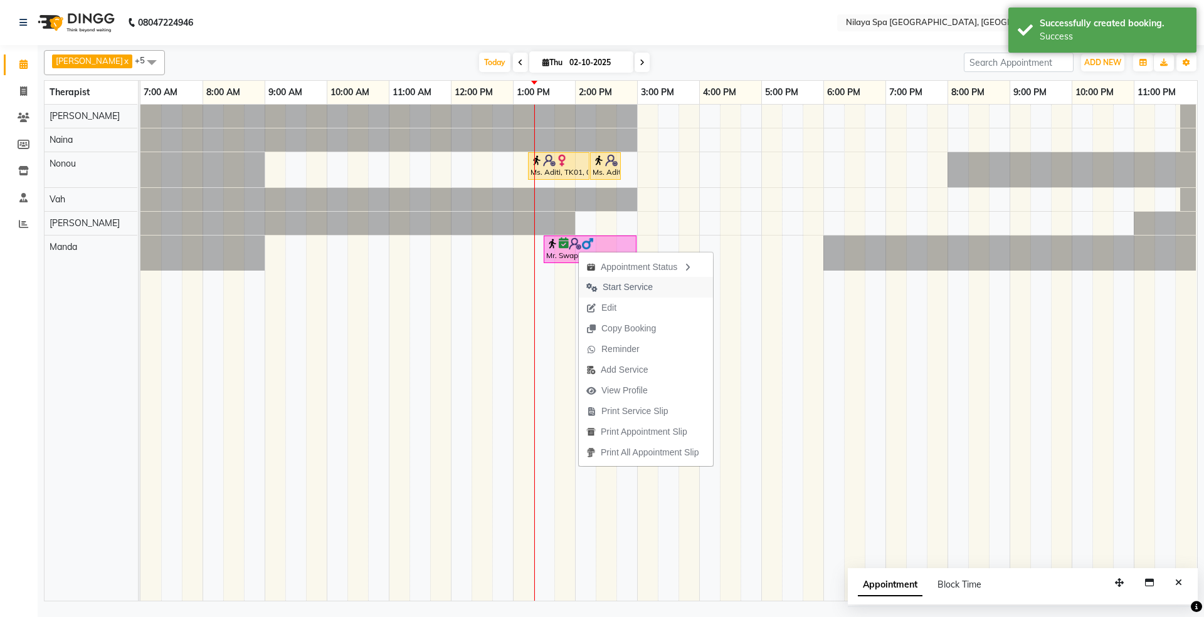
click at [616, 286] on span "Start Service" at bounding box center [627, 287] width 50 height 13
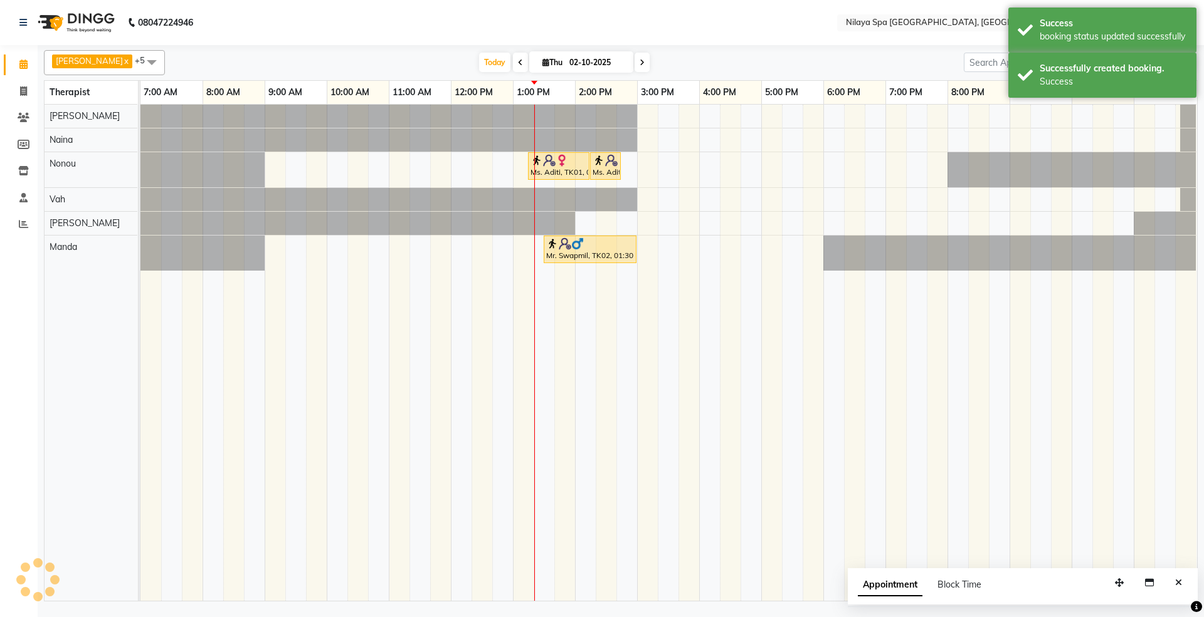
click at [753, 337] on td at bounding box center [750, 353] width 21 height 496
click at [1181, 583] on icon "Close" at bounding box center [1178, 583] width 7 height 9
